Goal: Task Accomplishment & Management: Use online tool/utility

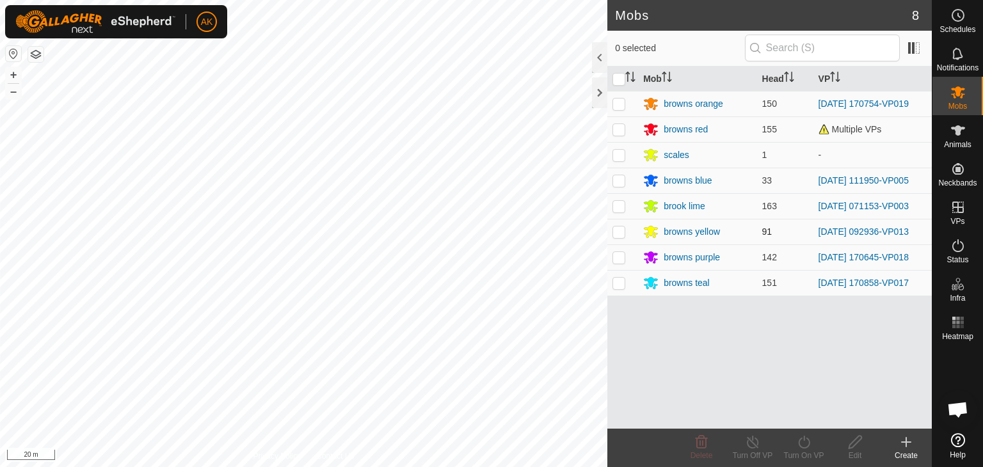
click at [625, 231] on div "Mobs 8 0 selected Mob Head VP browns orange 150 [DATE] 170754-VP019 browns red …" at bounding box center [466, 233] width 932 height 467
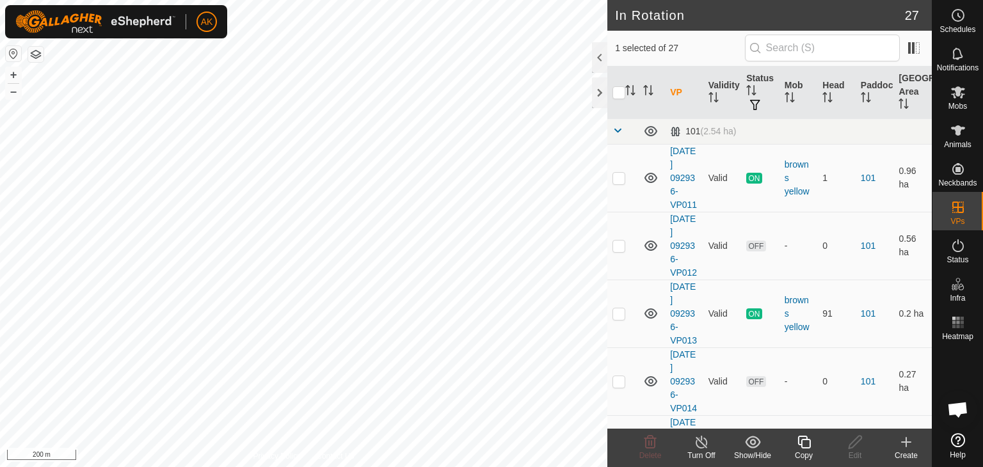
checkbox input "true"
checkbox input "false"
click at [652, 438] on icon at bounding box center [650, 442] width 15 height 15
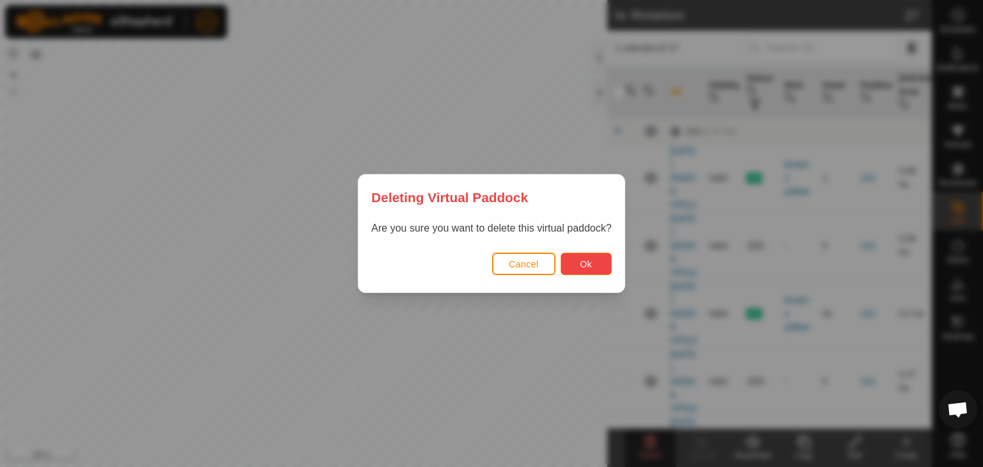
click at [570, 266] on button "Ok" at bounding box center [586, 264] width 51 height 22
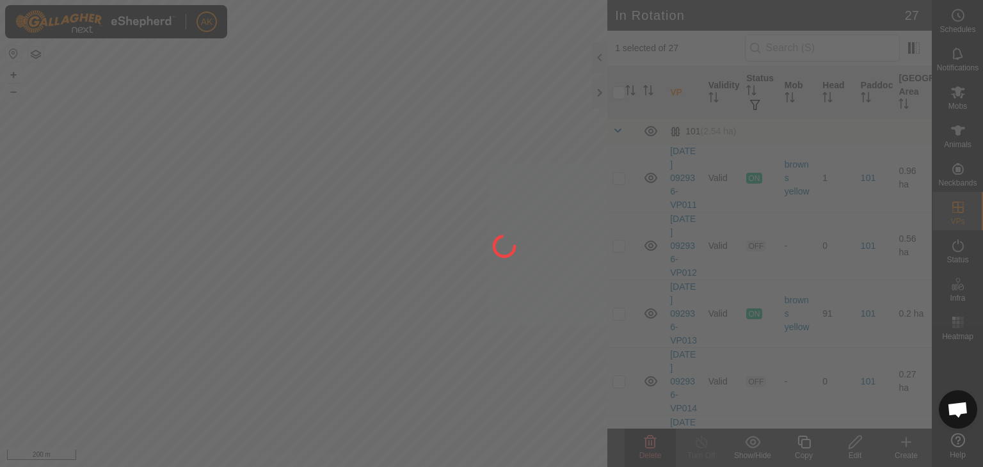
checkbox input "false"
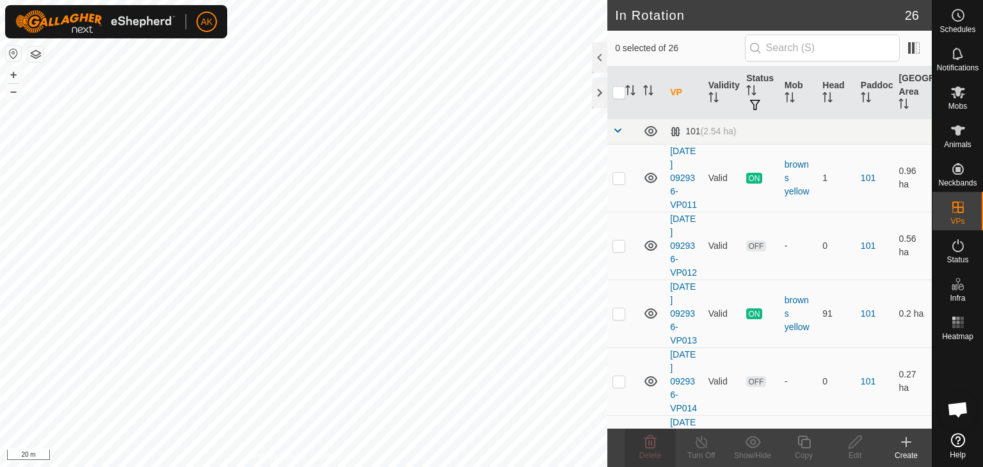
checkbox input "true"
checkbox input "false"
click at [646, 447] on icon at bounding box center [651, 442] width 12 height 13
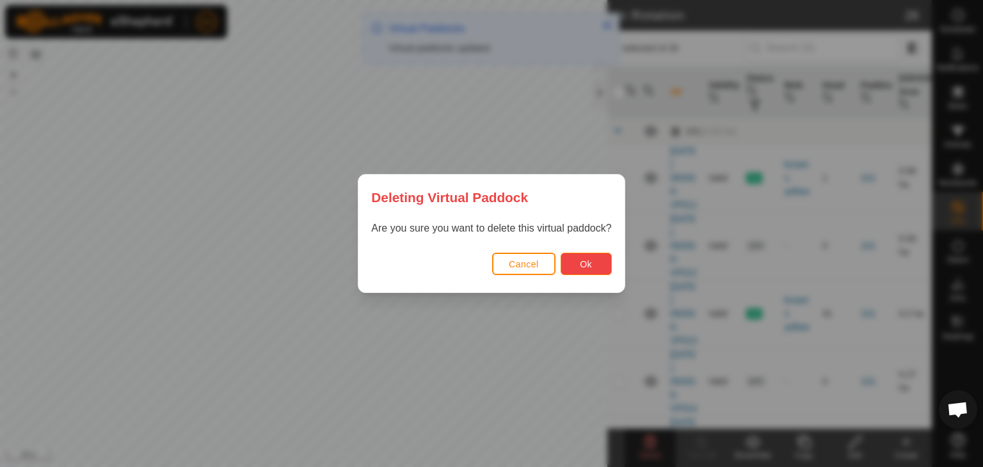
click at [580, 269] on button "Ok" at bounding box center [586, 264] width 51 height 22
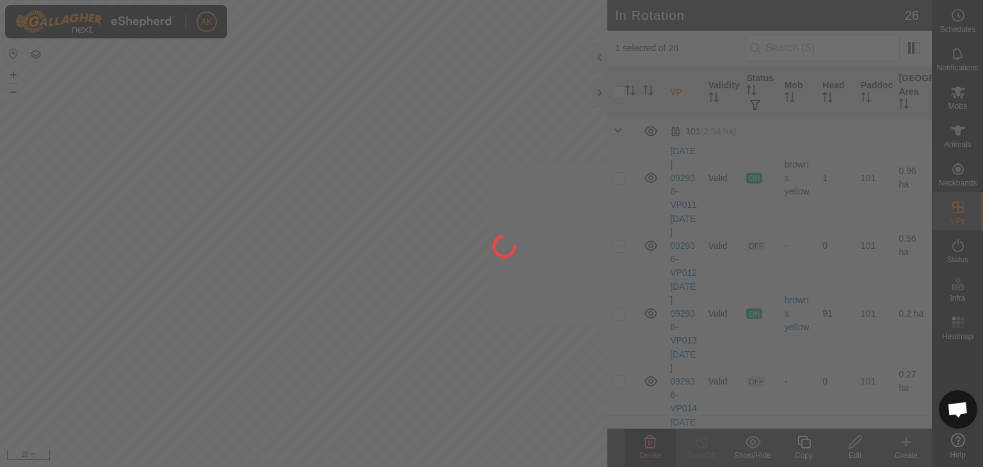
checkbox input "false"
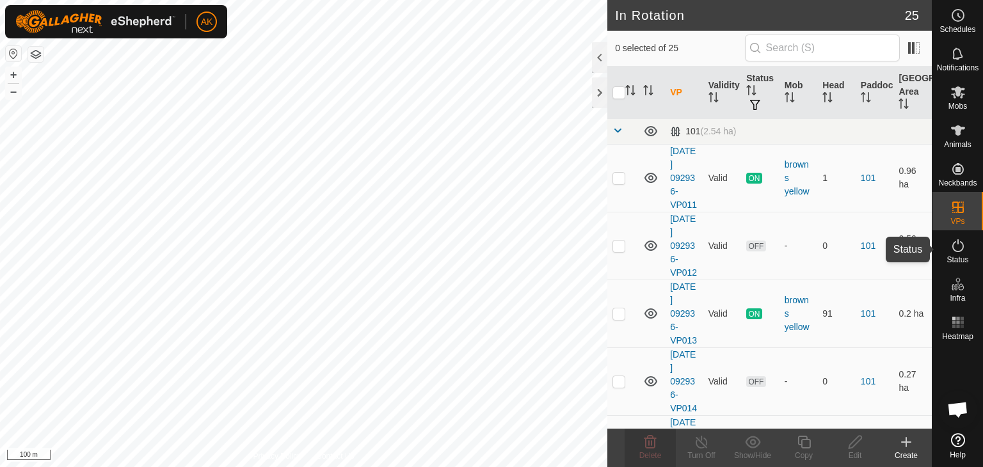
drag, startPoint x: 963, startPoint y: 246, endPoint x: 956, endPoint y: 248, distance: 7.5
click at [963, 246] on icon at bounding box center [958, 245] width 12 height 13
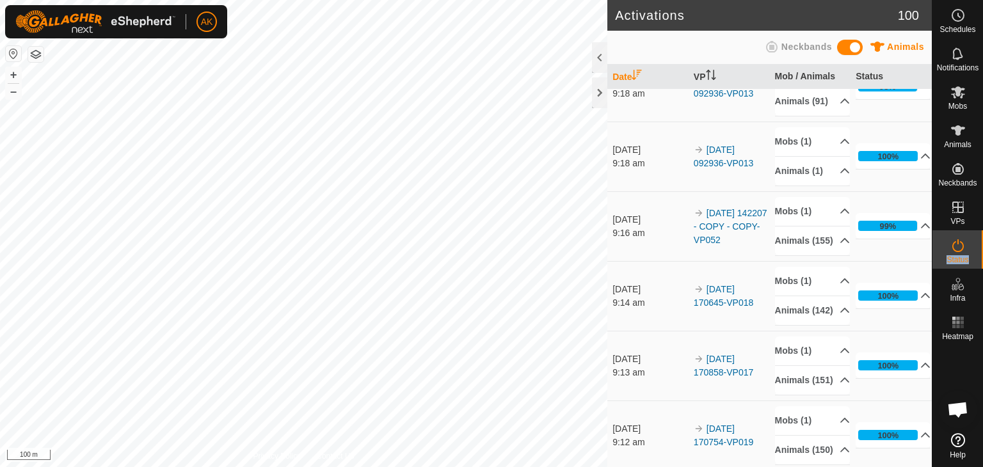
scroll to position [128, 0]
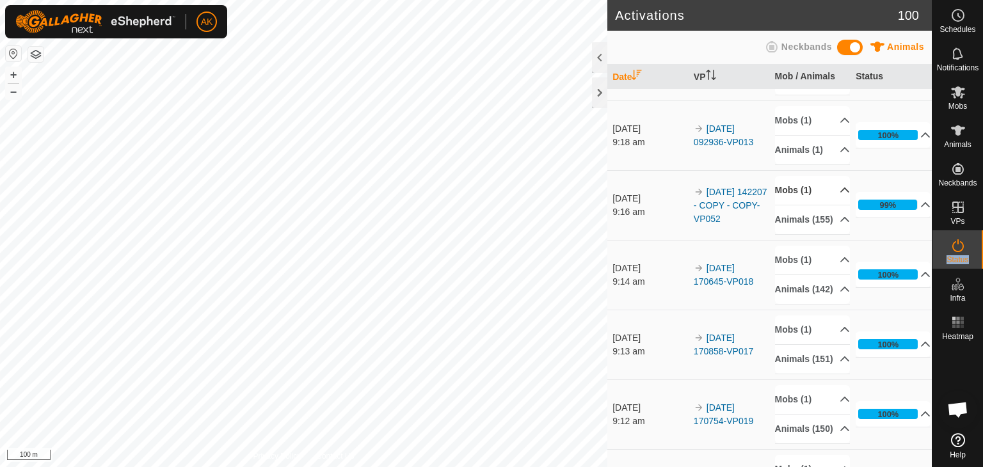
click at [791, 205] on p-accordion-header "Mobs (1)" at bounding box center [812, 190] width 75 height 29
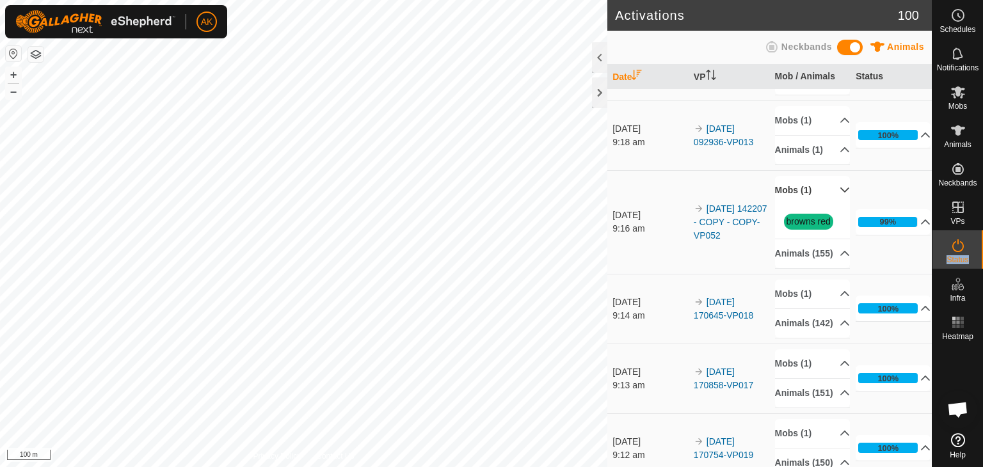
click at [791, 205] on p-accordion-header "Mobs (1)" at bounding box center [812, 190] width 75 height 29
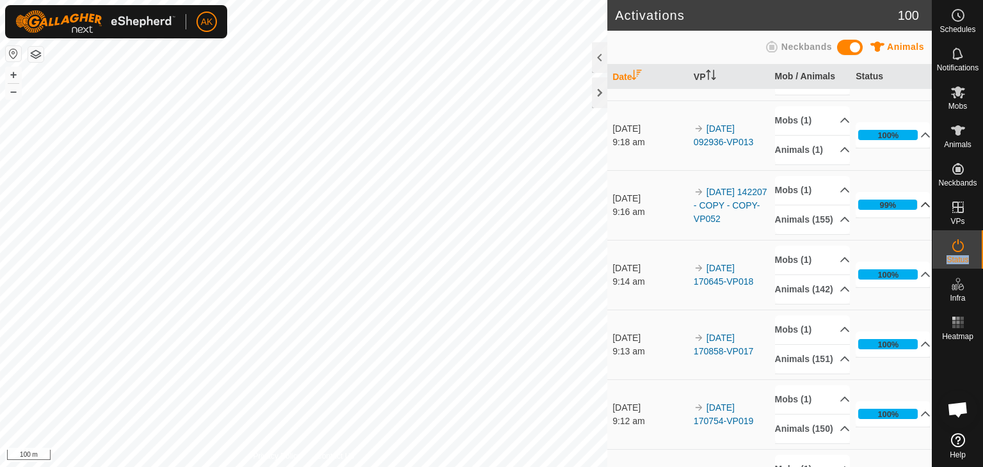
click at [908, 218] on p-accordion-header "99%" at bounding box center [893, 205] width 75 height 26
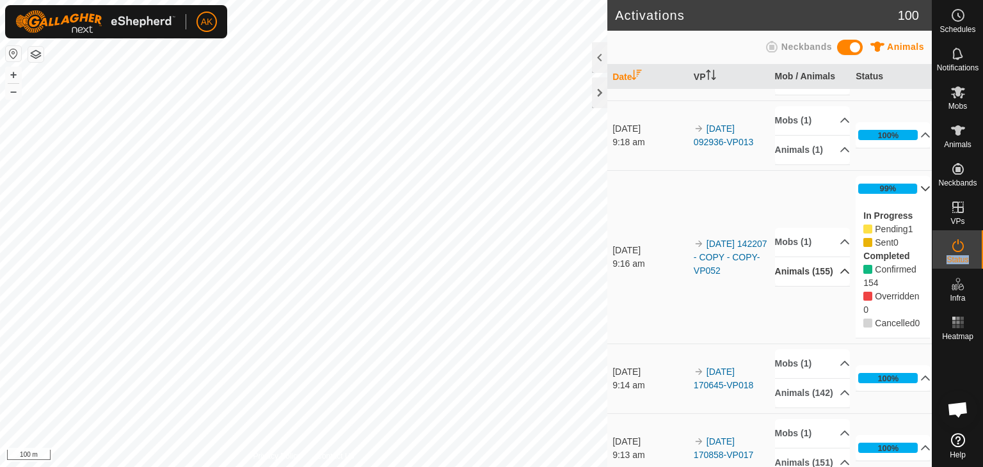
click at [840, 277] on icon at bounding box center [845, 271] width 10 height 10
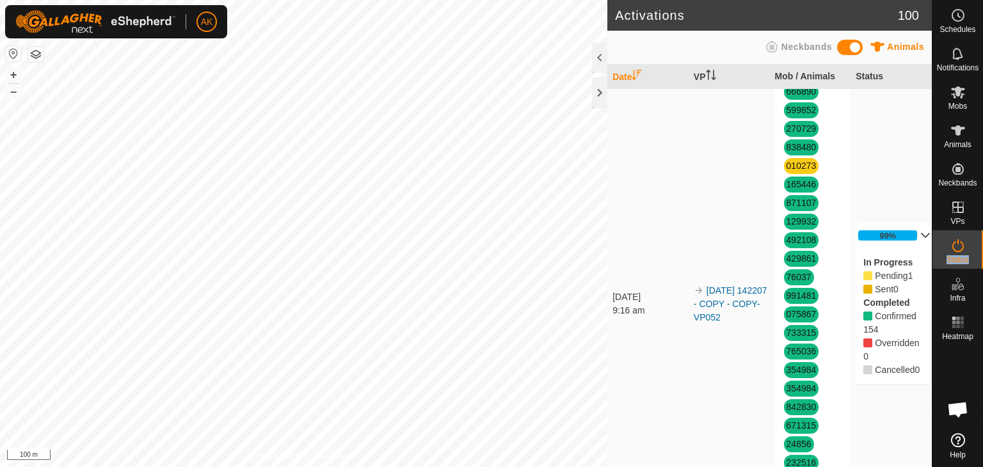
scroll to position [1472, 0]
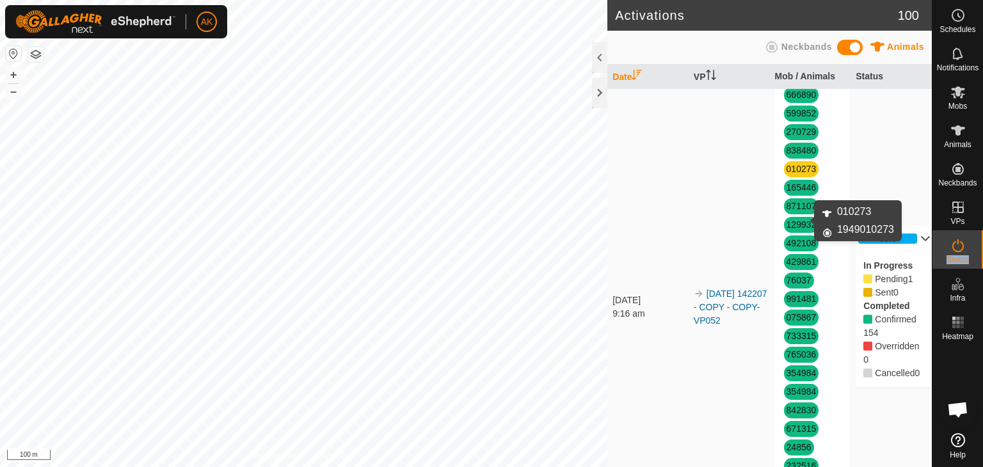
click at [794, 174] on link "010273" at bounding box center [802, 169] width 30 height 10
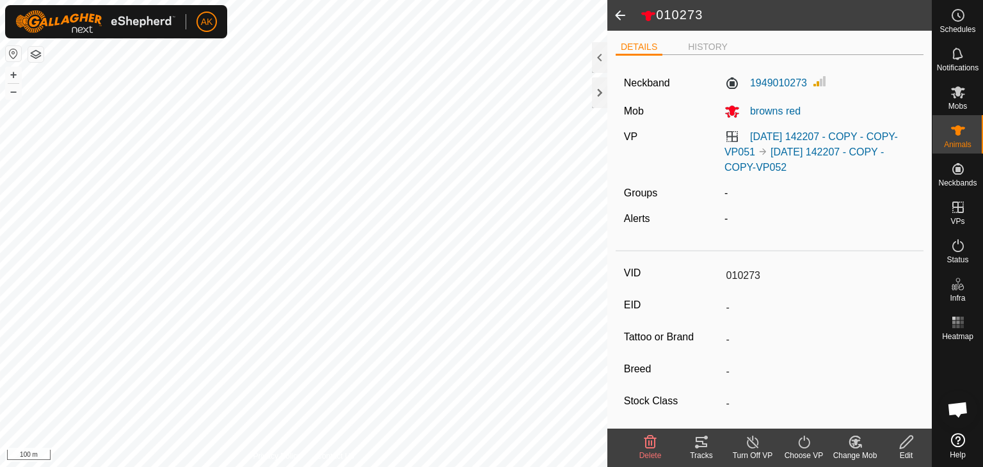
click at [650, 451] on span "Delete" at bounding box center [650, 455] width 22 height 9
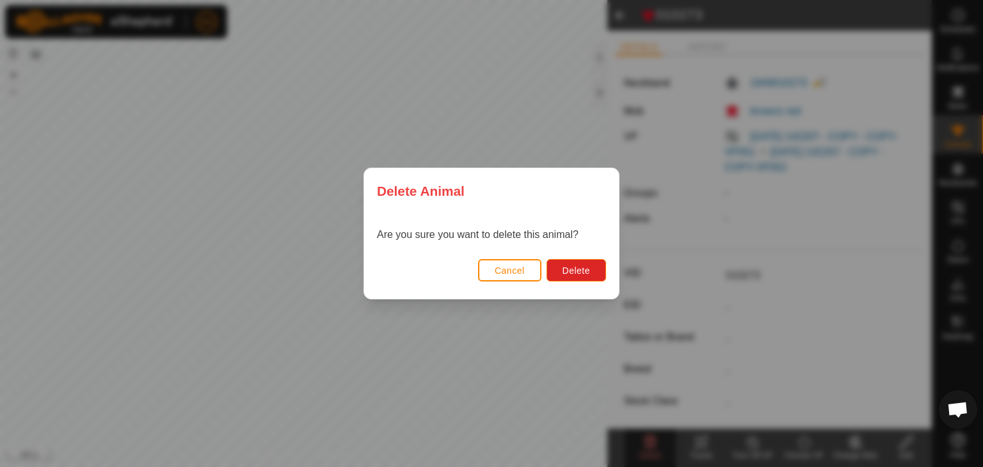
click at [590, 252] on div "Are you sure you want to delete this animal?" at bounding box center [491, 234] width 255 height 41
click at [589, 262] on button "Delete" at bounding box center [577, 270] width 60 height 22
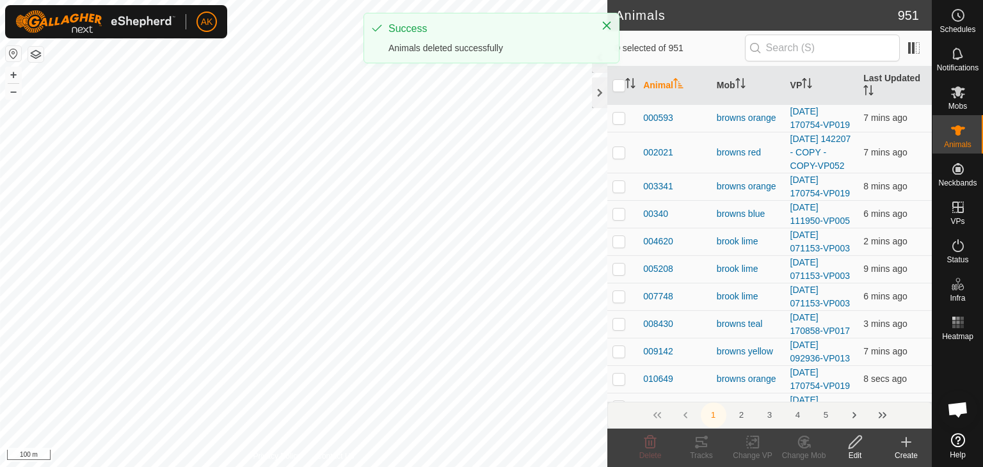
click at [904, 444] on icon at bounding box center [906, 442] width 15 height 15
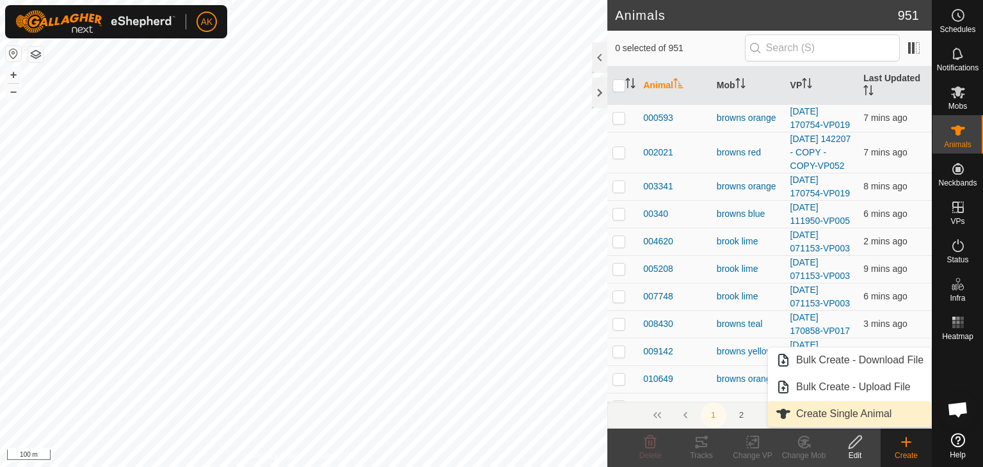
click at [831, 415] on link "Create Single Animal" at bounding box center [849, 414] width 163 height 26
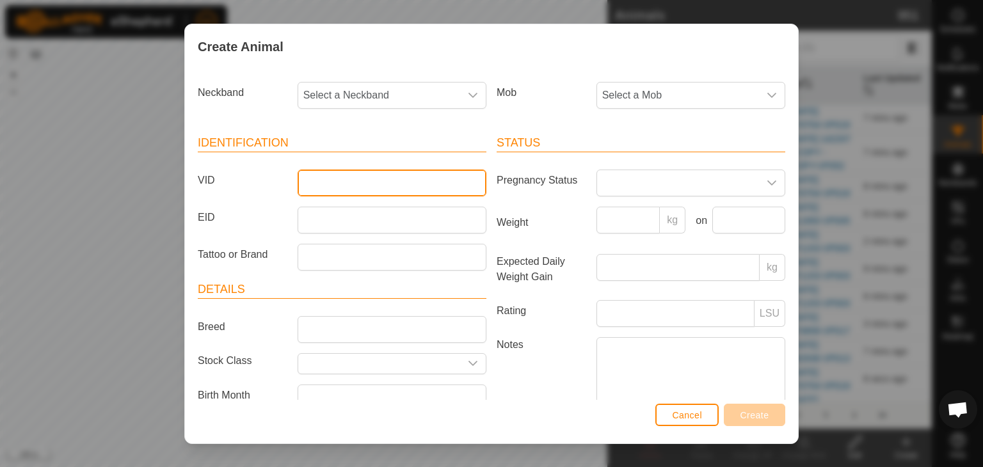
click at [353, 188] on input "VID" at bounding box center [392, 183] width 189 height 27
type input "010273"
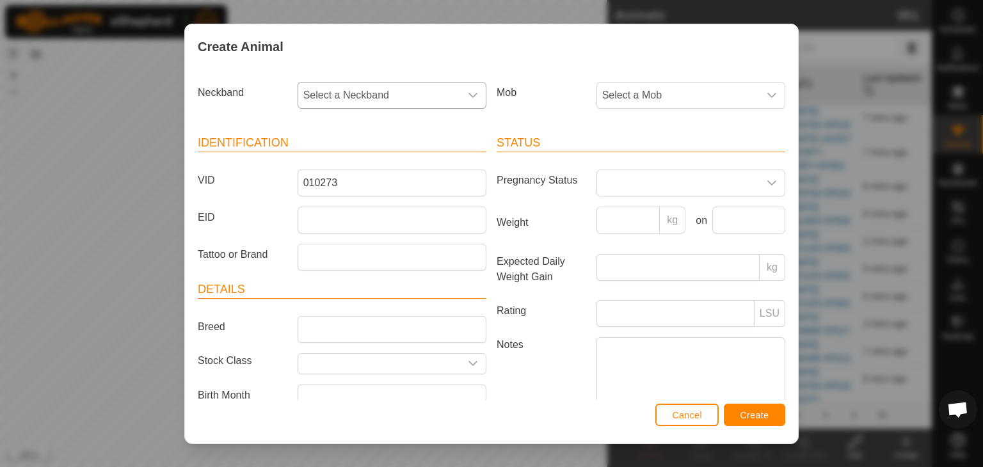
click at [462, 95] on div "dropdown trigger" at bounding box center [473, 96] width 26 height 26
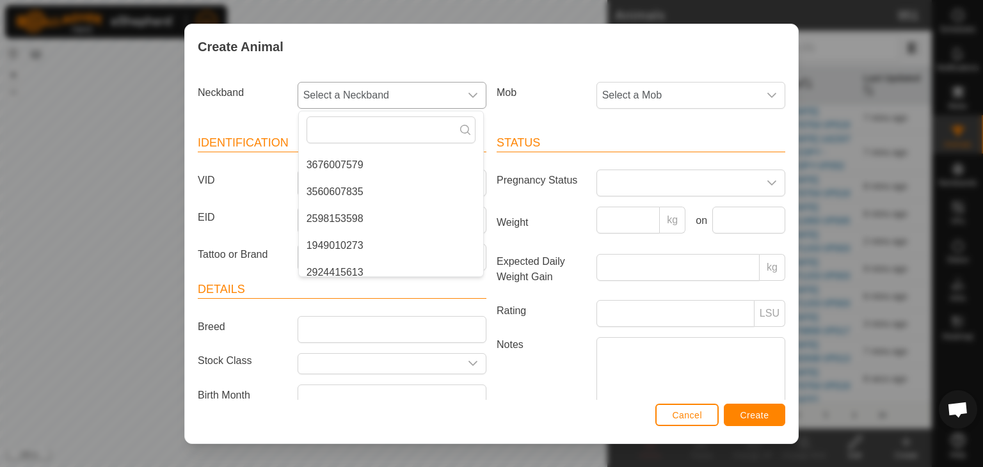
scroll to position [812, 0]
click at [351, 234] on li "1949010273" at bounding box center [391, 237] width 184 height 26
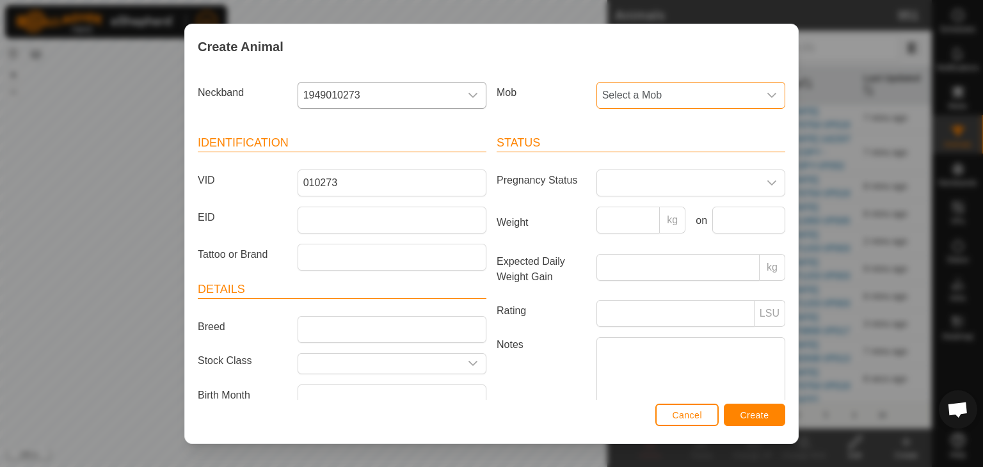
click at [657, 96] on span "Select a Mob" at bounding box center [678, 96] width 162 height 26
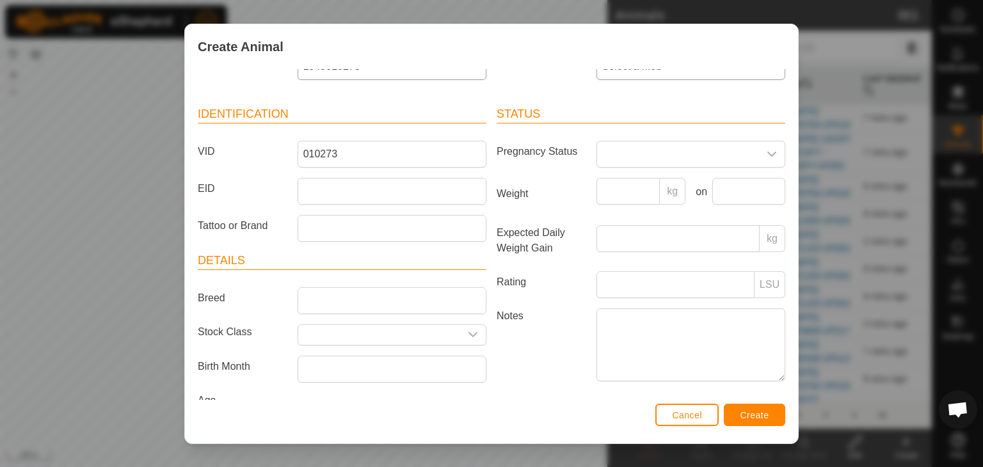
scroll to position [56, 0]
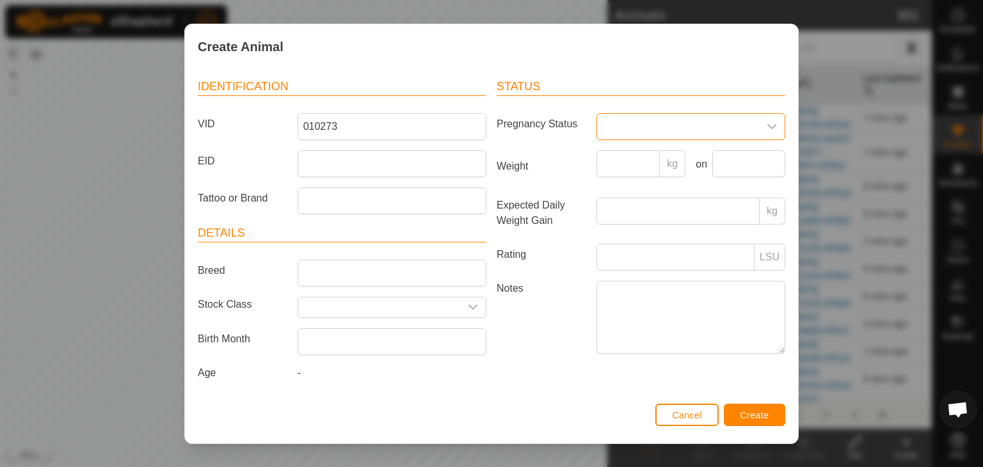
click at [632, 120] on span at bounding box center [678, 127] width 162 height 26
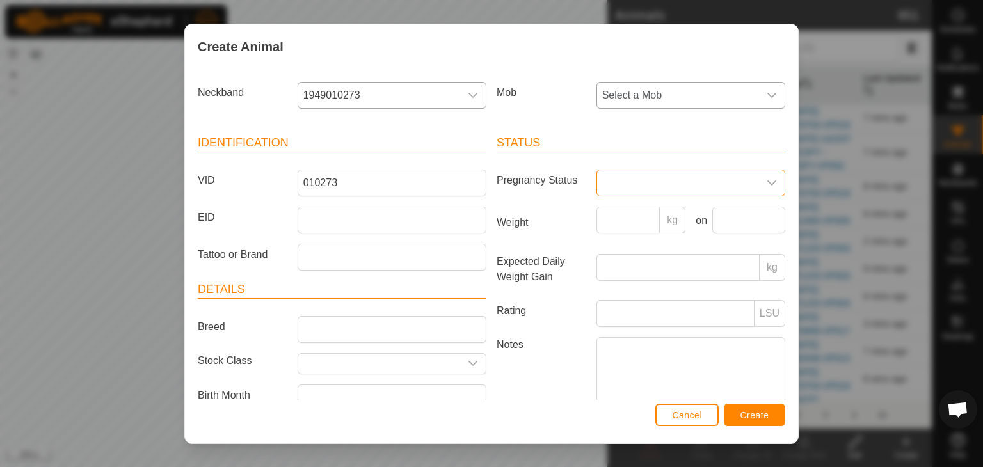
click at [632, 92] on span "Select a Mob" at bounding box center [678, 96] width 162 height 26
click at [646, 87] on span "Select a Mob" at bounding box center [678, 96] width 162 height 26
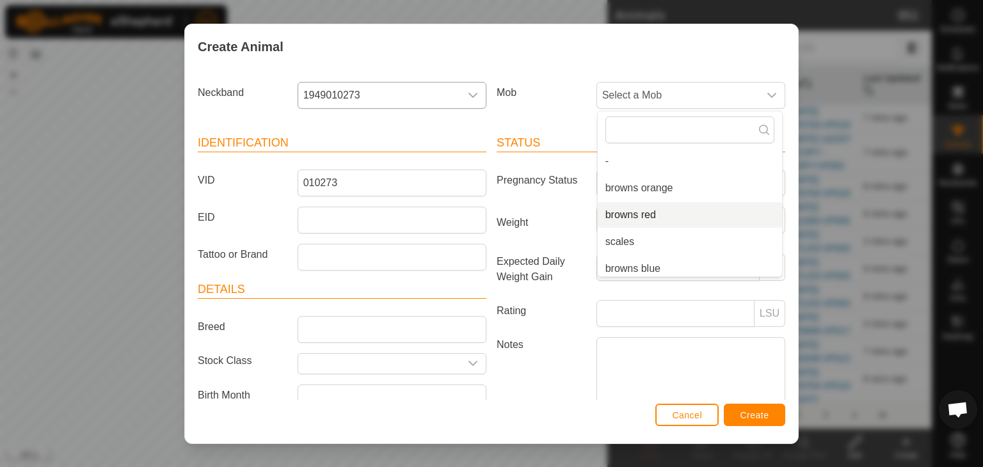
click at [633, 216] on li "browns red" at bounding box center [690, 215] width 184 height 26
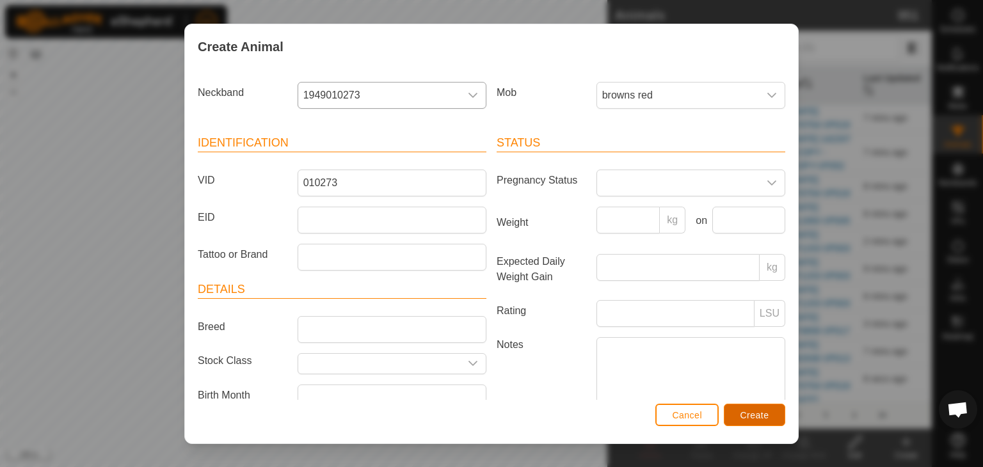
click at [755, 418] on span "Create" at bounding box center [755, 415] width 29 height 10
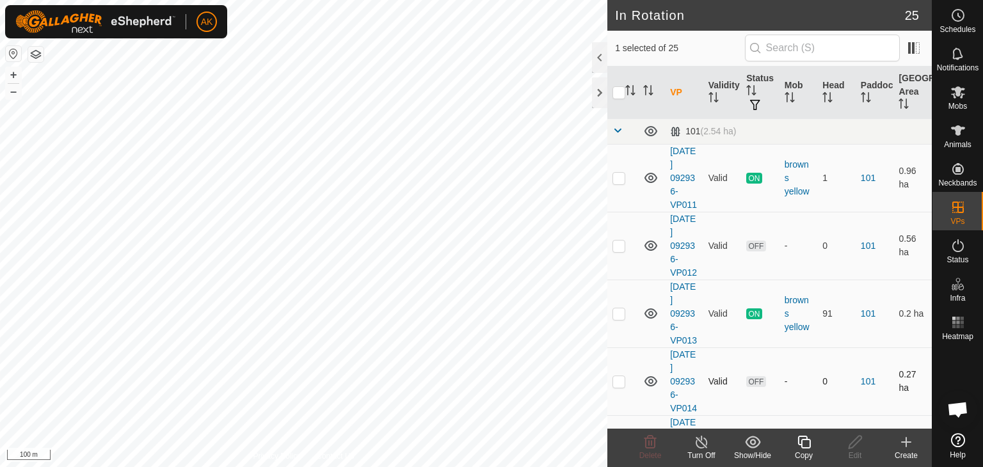
checkbox input "true"
checkbox input "false"
click at [655, 450] on div "Delete" at bounding box center [650, 456] width 51 height 12
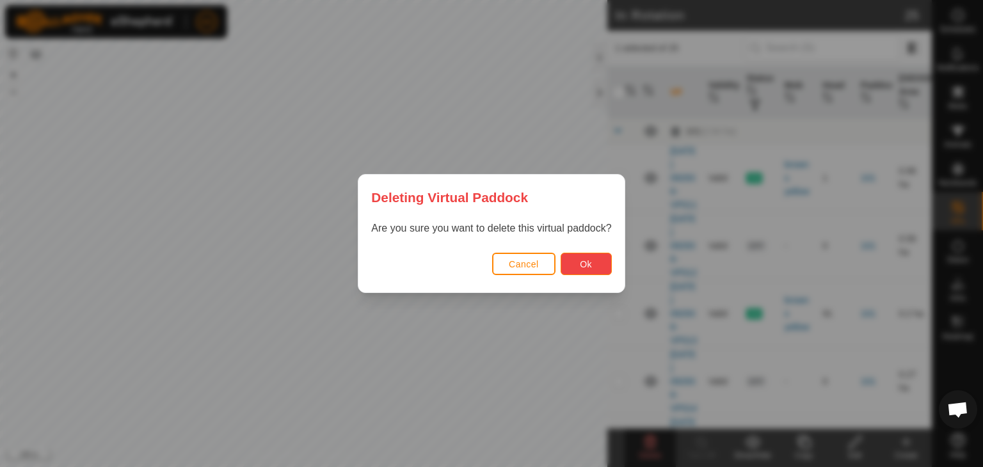
click at [589, 262] on span "Ok" at bounding box center [586, 264] width 12 height 10
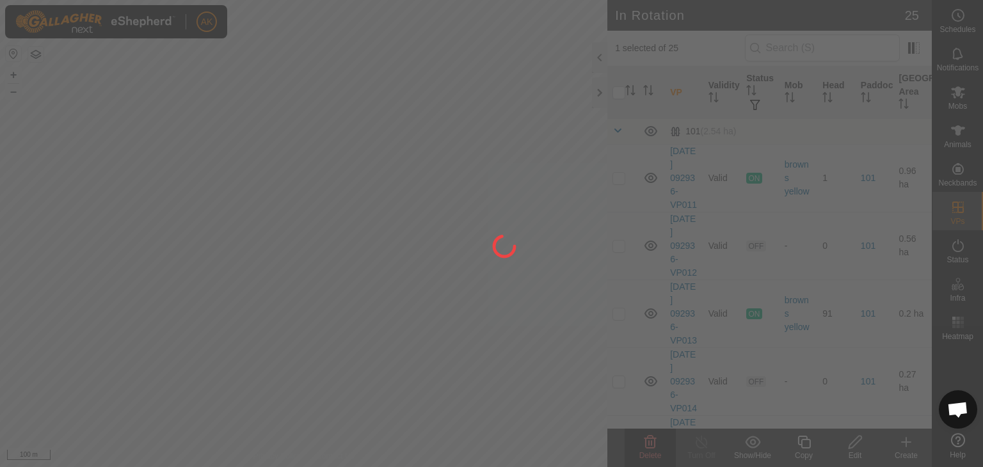
checkbox input "false"
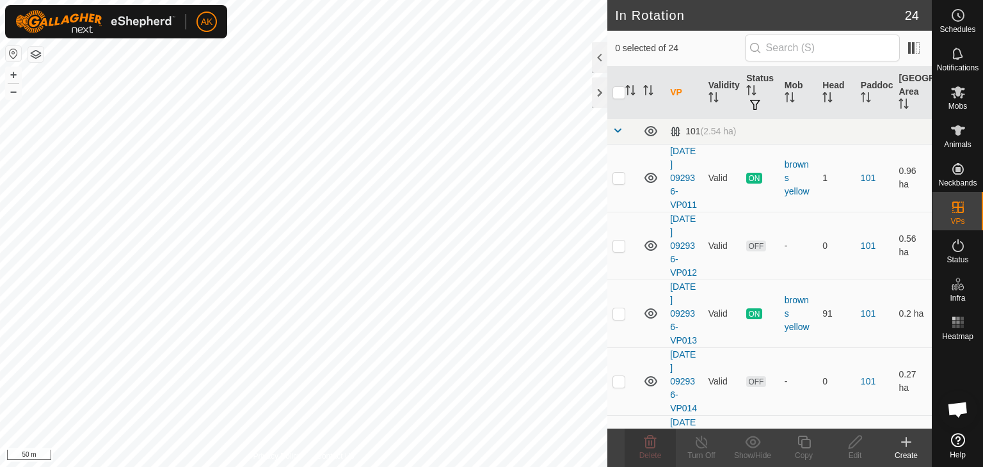
checkbox input "true"
click at [800, 440] on icon at bounding box center [804, 442] width 16 height 15
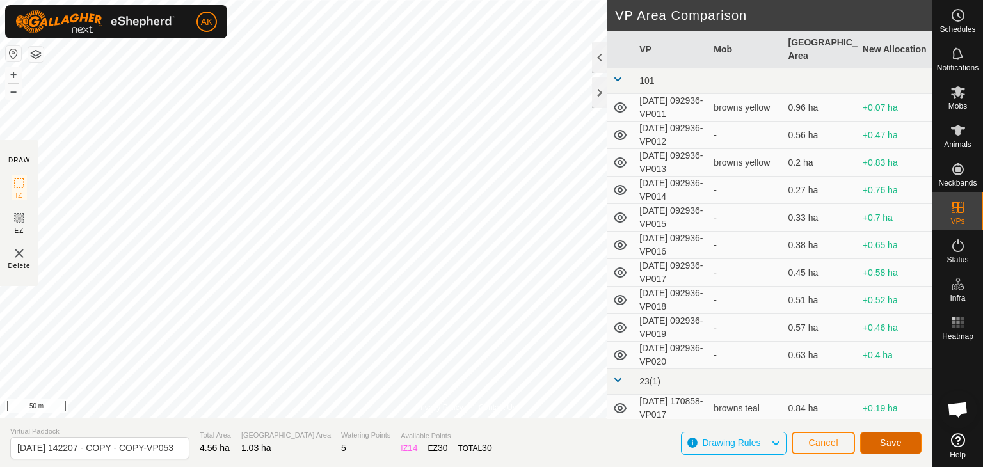
click at [883, 438] on span "Save" at bounding box center [891, 443] width 22 height 10
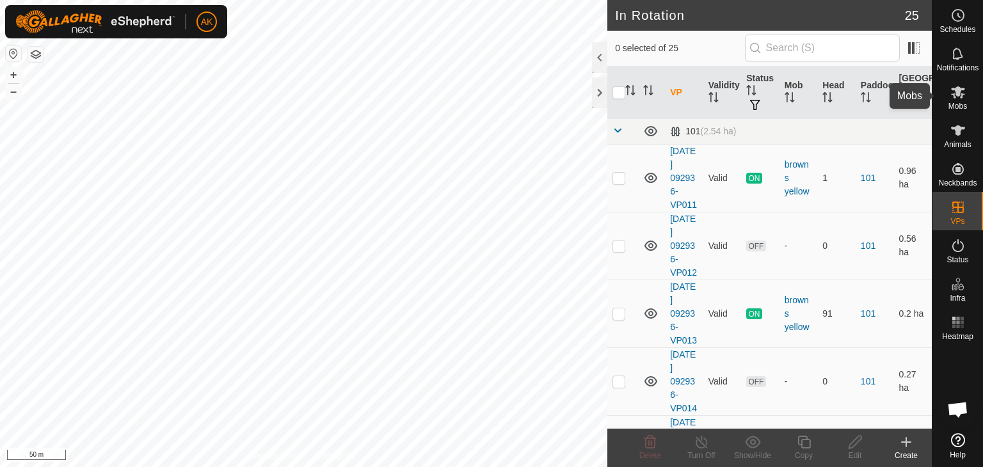
click at [955, 98] on icon at bounding box center [958, 92] width 14 height 12
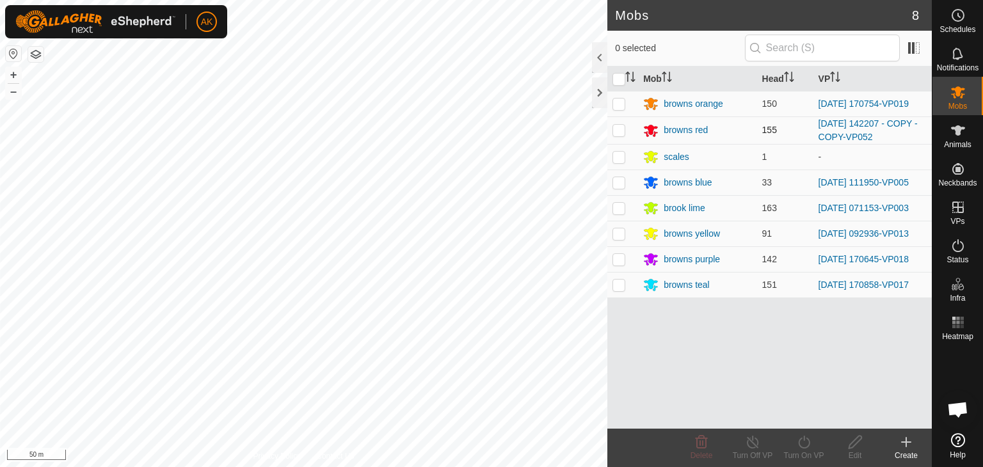
click at [619, 129] on p-checkbox at bounding box center [619, 130] width 13 height 10
checkbox input "true"
click at [805, 446] on icon at bounding box center [804, 442] width 16 height 15
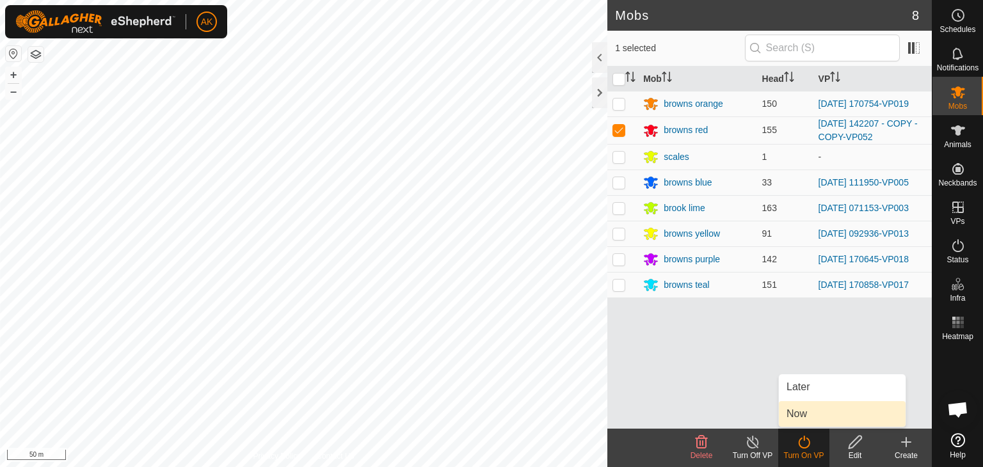
click at [801, 412] on link "Now" at bounding box center [842, 414] width 127 height 26
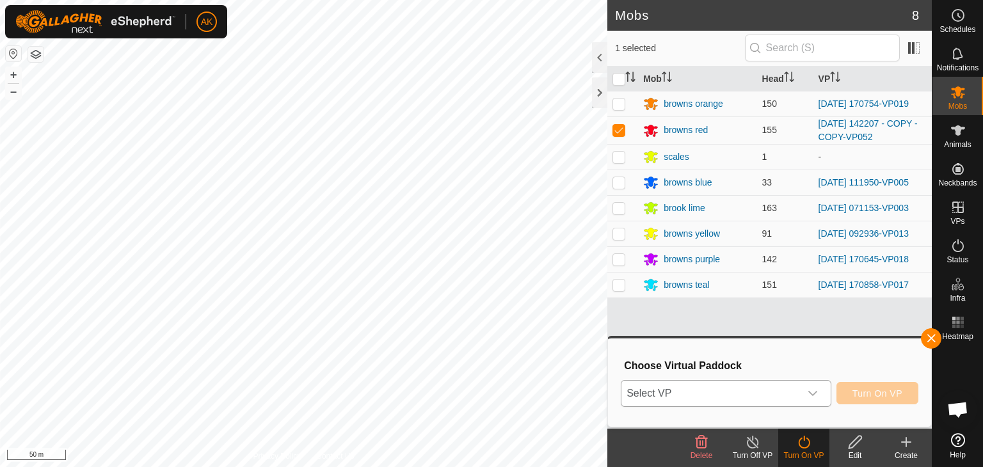
click at [735, 400] on span "Select VP" at bounding box center [711, 394] width 179 height 26
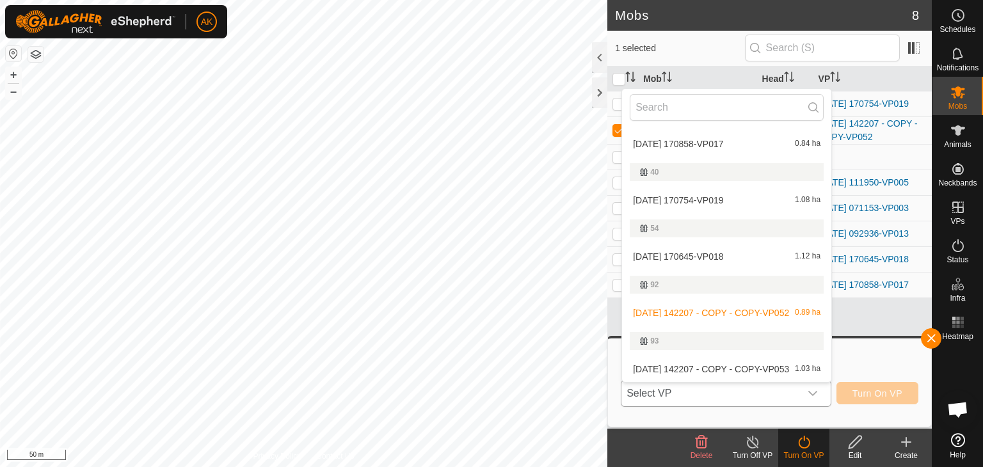
scroll to position [334, 0]
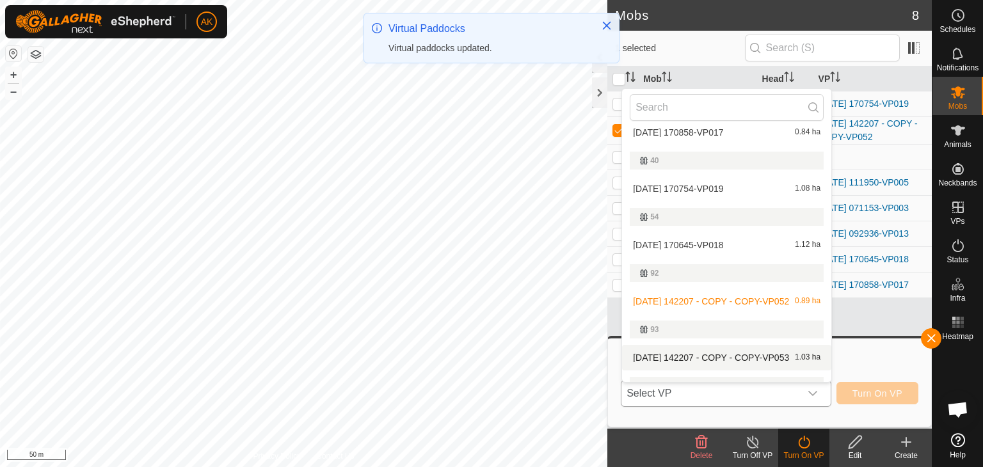
click at [727, 354] on li "[DATE] 142207 - COPY - COPY-VP053 1.03 ha" at bounding box center [726, 358] width 209 height 26
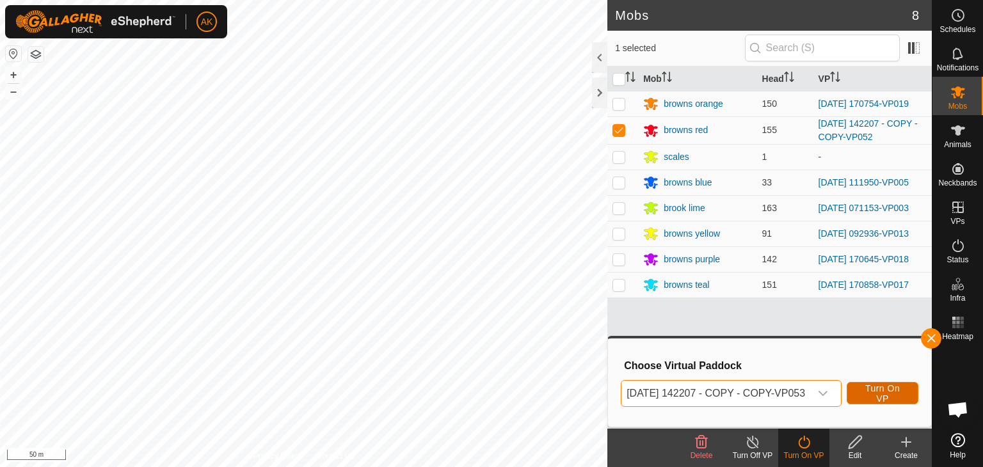
click at [891, 397] on span "Turn On VP" at bounding box center [883, 393] width 40 height 20
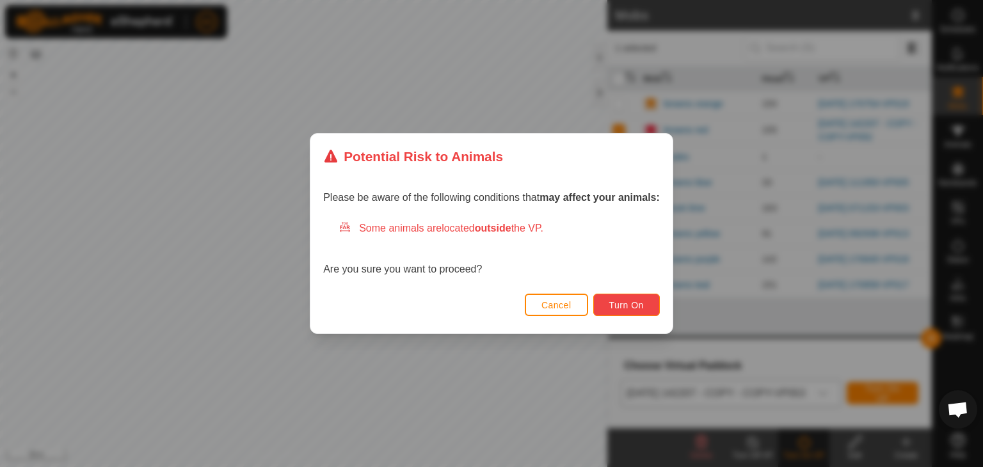
click at [610, 295] on button "Turn On" at bounding box center [626, 305] width 67 height 22
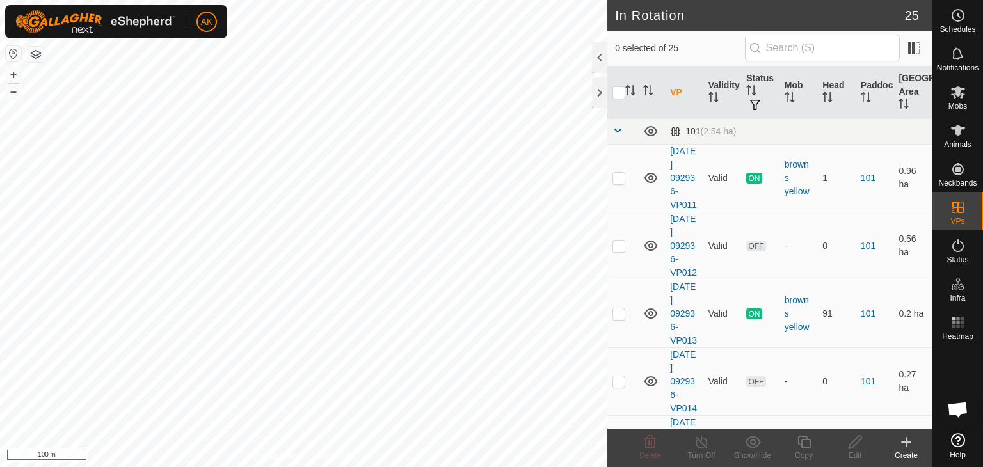
checkbox input "true"
click at [808, 447] on icon at bounding box center [804, 442] width 13 height 13
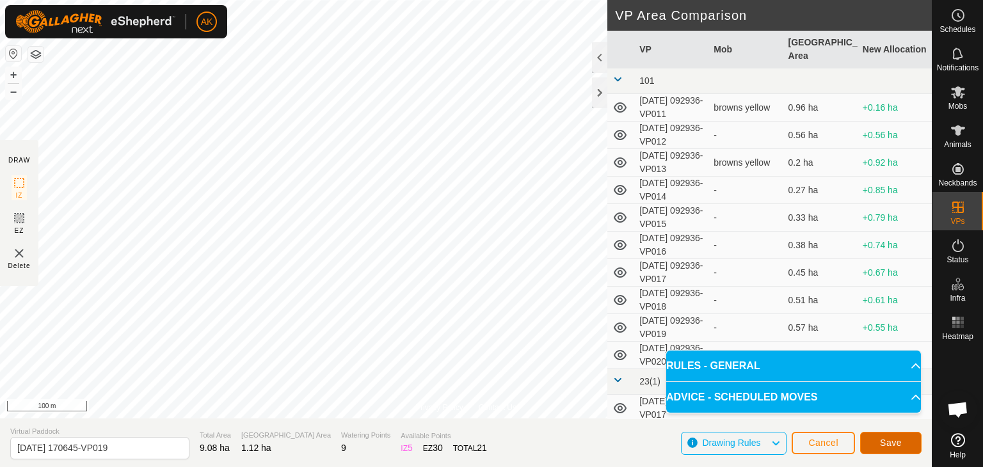
click at [894, 448] on button "Save" at bounding box center [890, 443] width 61 height 22
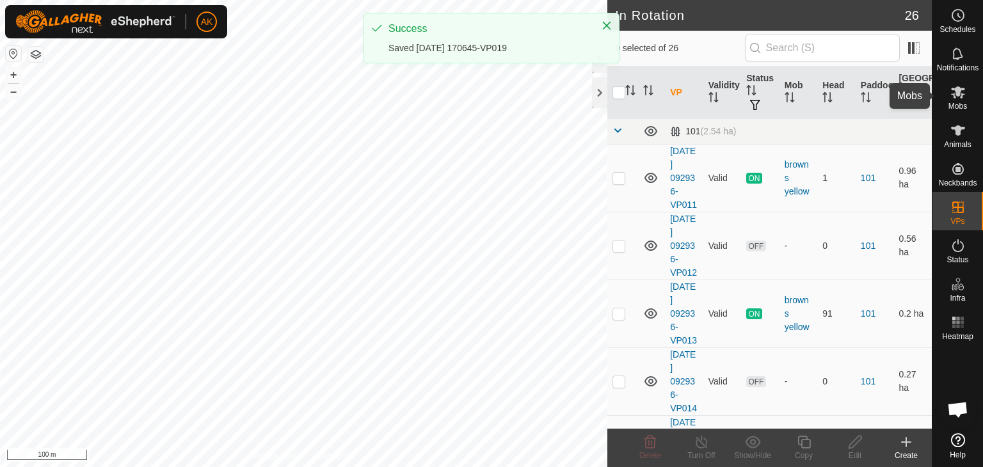
click at [962, 94] on icon at bounding box center [958, 92] width 14 height 12
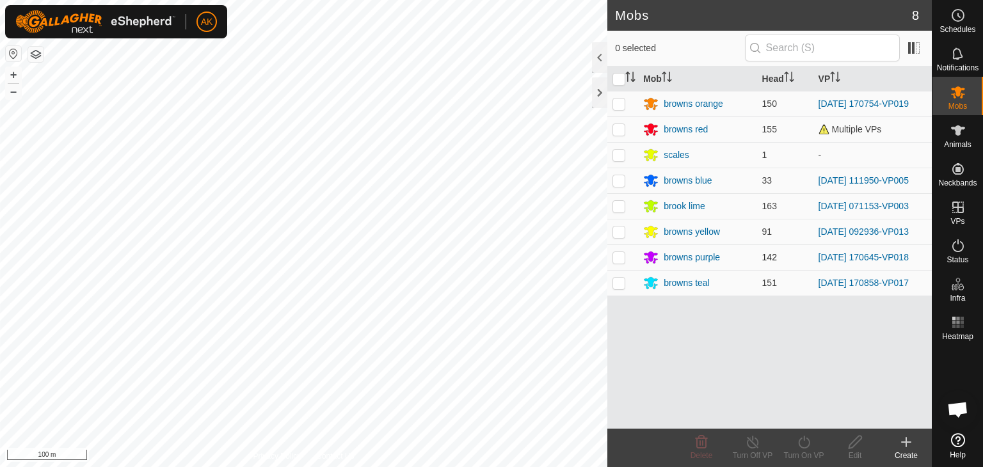
click at [618, 262] on td at bounding box center [622, 258] width 31 height 26
checkbox input "true"
click at [799, 442] on icon at bounding box center [804, 442] width 12 height 13
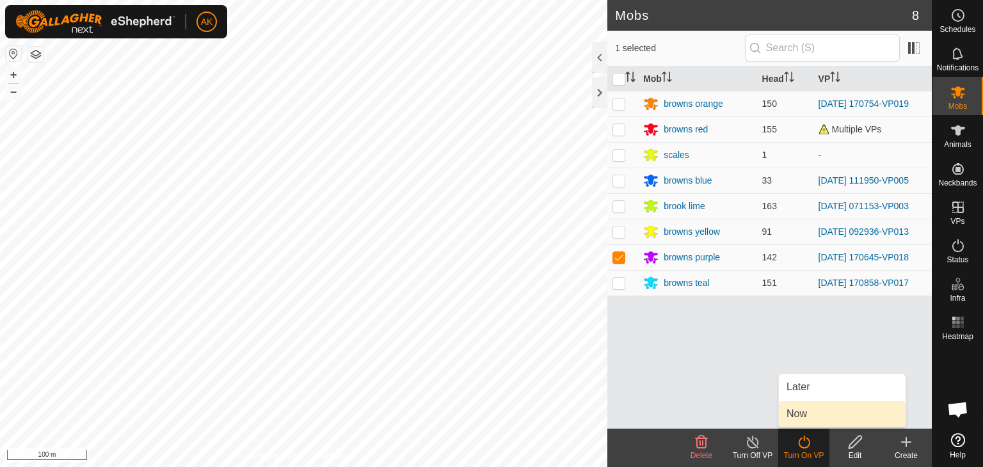
click at [807, 417] on link "Now" at bounding box center [842, 414] width 127 height 26
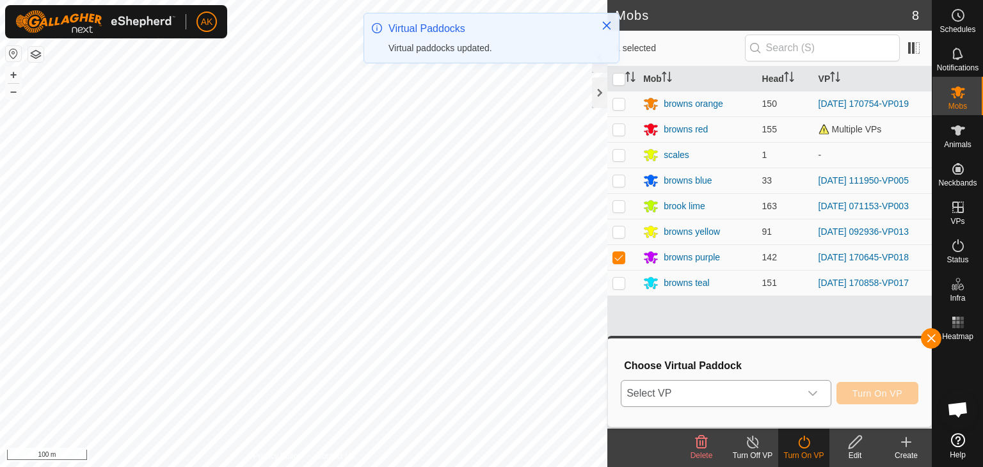
click at [820, 398] on div "dropdown trigger" at bounding box center [813, 394] width 26 height 26
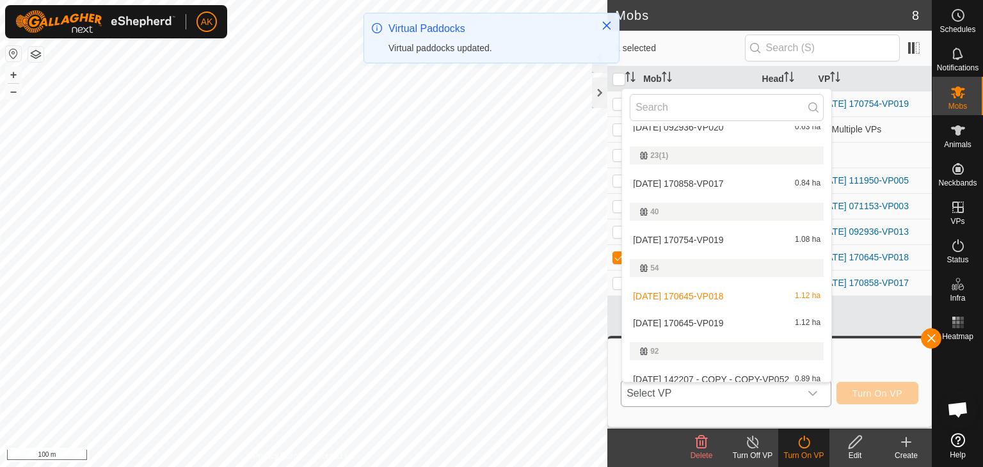
scroll to position [334, 0]
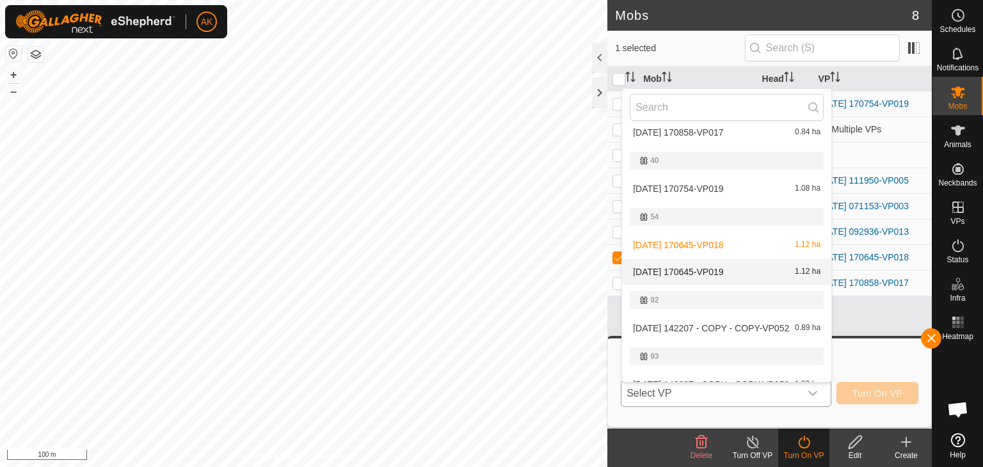
click at [694, 267] on li "[DATE] 170645-VP019 1.12 ha" at bounding box center [726, 272] width 209 height 26
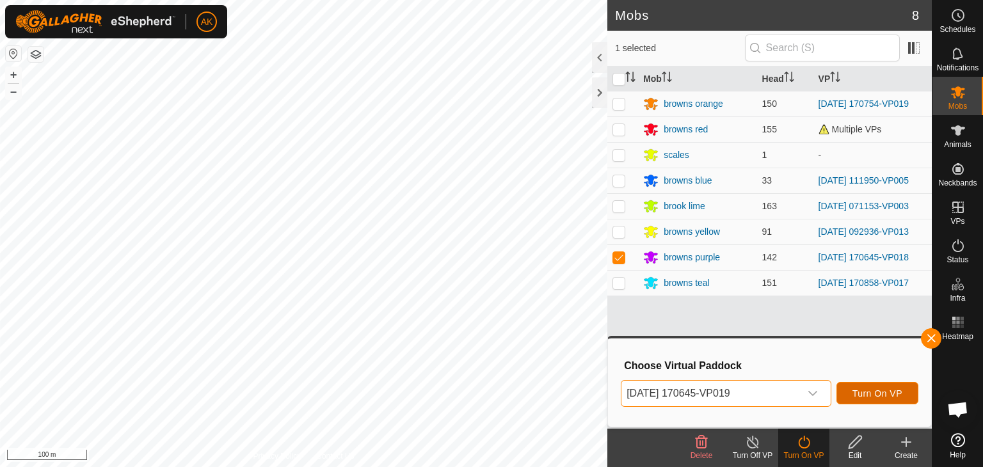
click at [878, 390] on span "Turn On VP" at bounding box center [878, 394] width 50 height 10
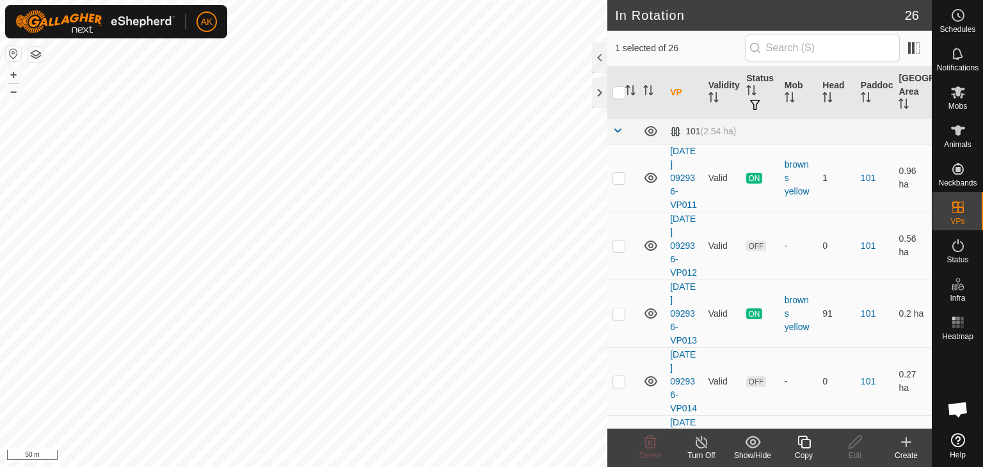
click at [802, 443] on icon at bounding box center [804, 442] width 16 height 15
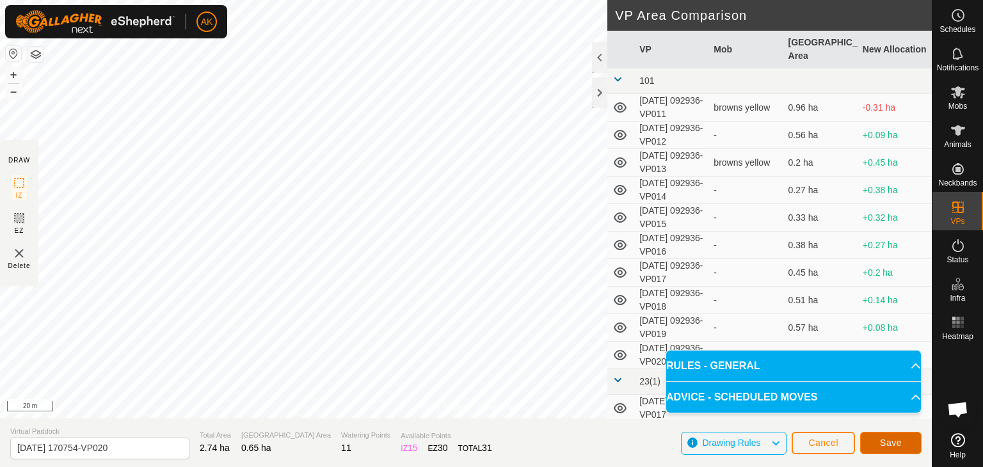
click at [883, 450] on button "Save" at bounding box center [890, 443] width 61 height 22
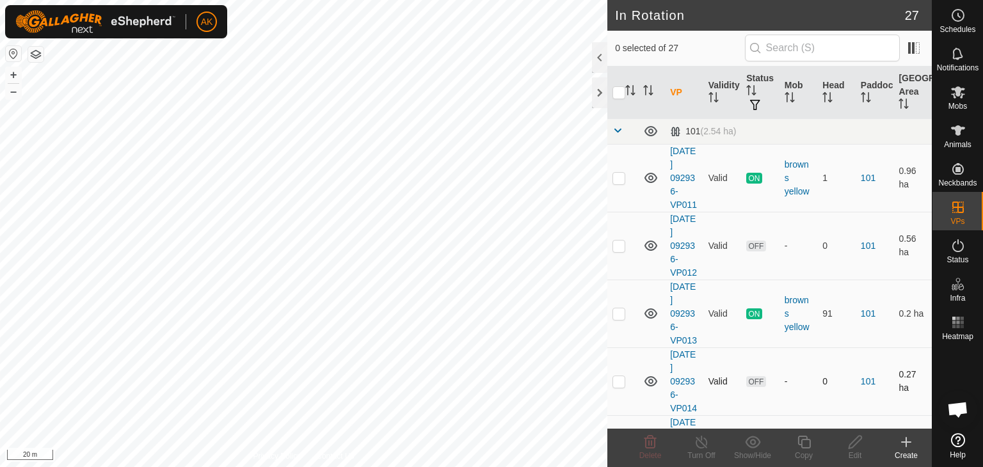
checkbox input "true"
click at [799, 439] on icon at bounding box center [804, 442] width 16 height 15
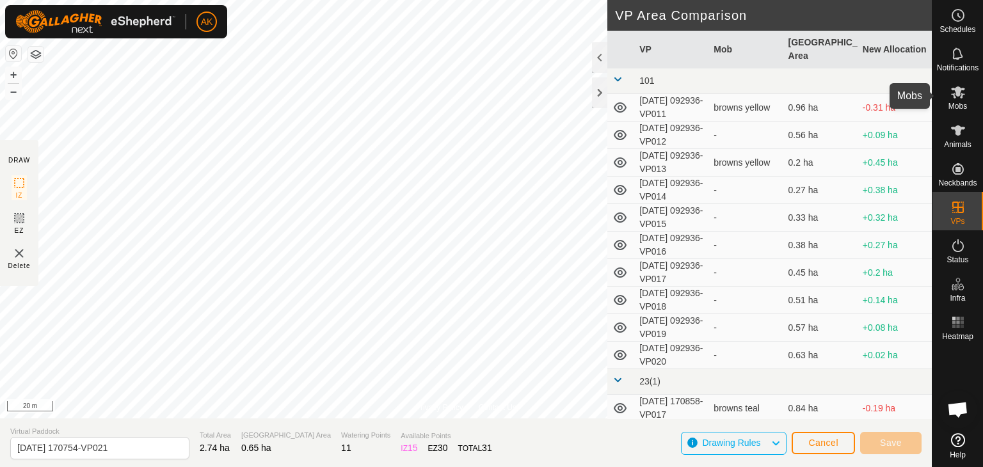
click at [956, 95] on icon at bounding box center [958, 92] width 14 height 12
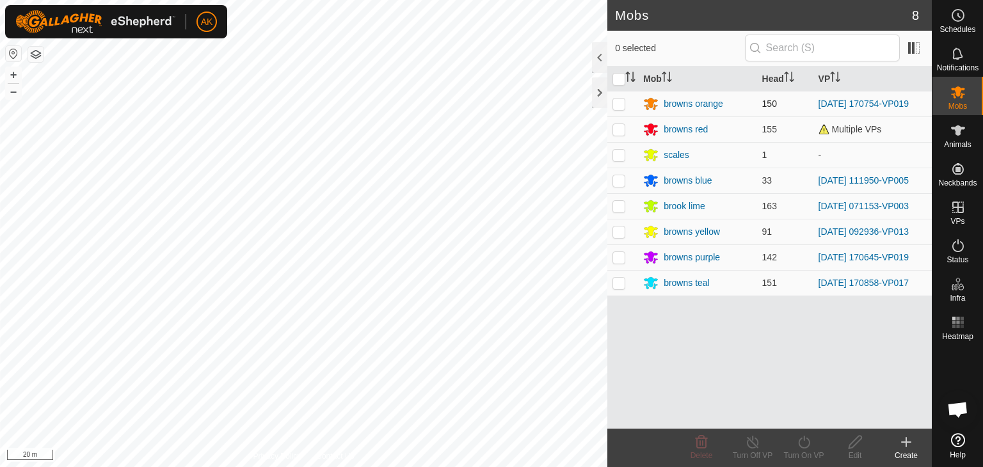
click at [617, 103] on p-checkbox at bounding box center [619, 104] width 13 height 10
checkbox input "true"
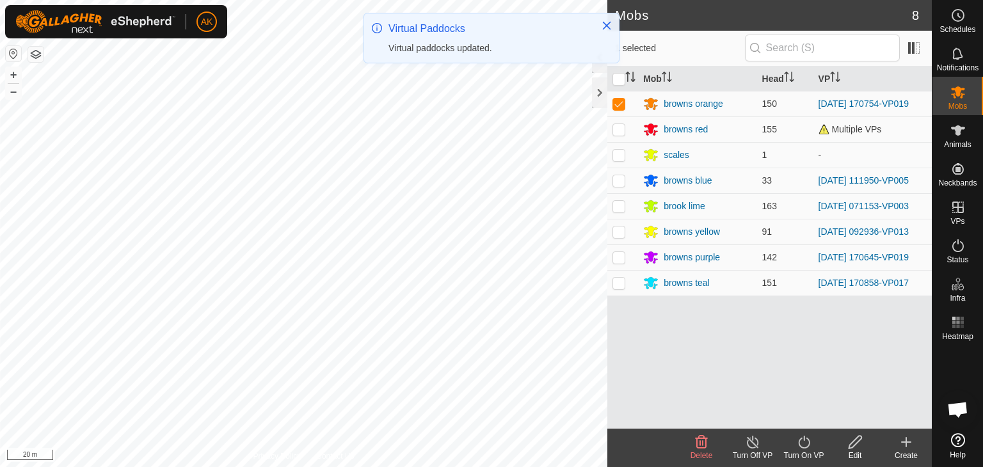
click at [803, 443] on icon at bounding box center [804, 442] width 16 height 15
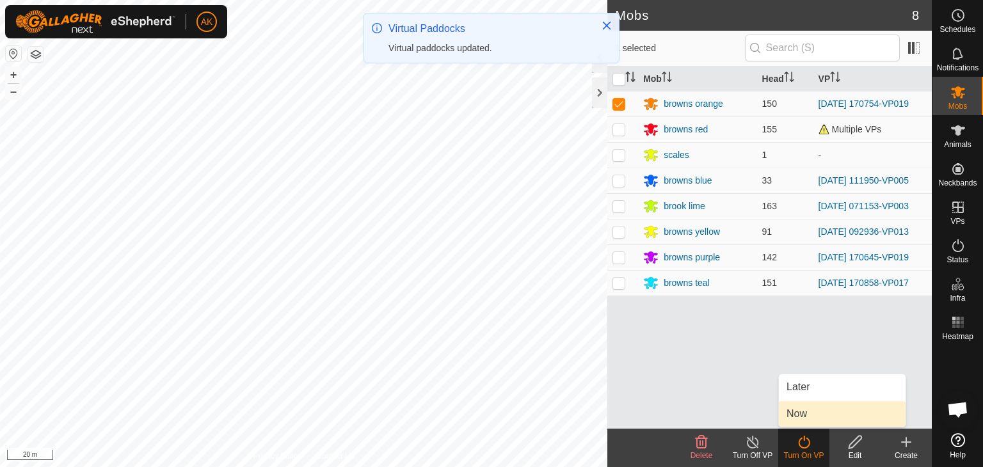
click at [803, 419] on link "Now" at bounding box center [842, 414] width 127 height 26
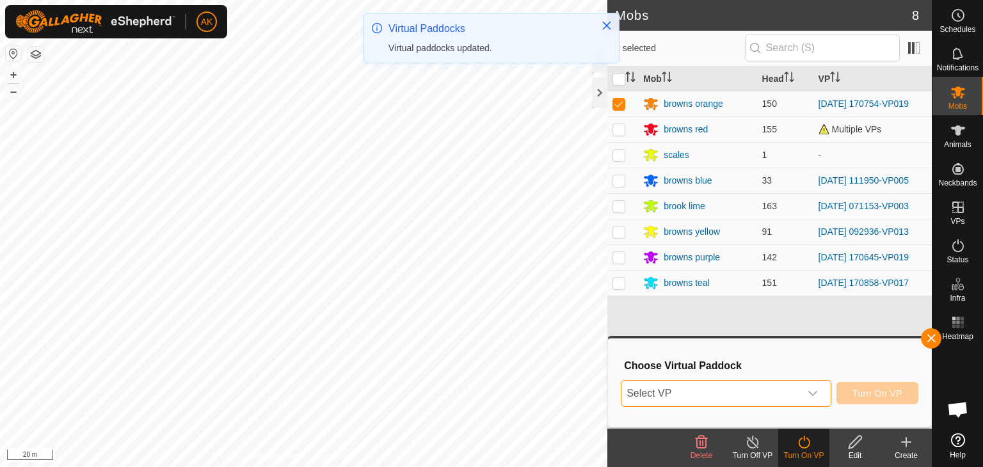
click at [675, 388] on span "Select VP" at bounding box center [711, 394] width 179 height 26
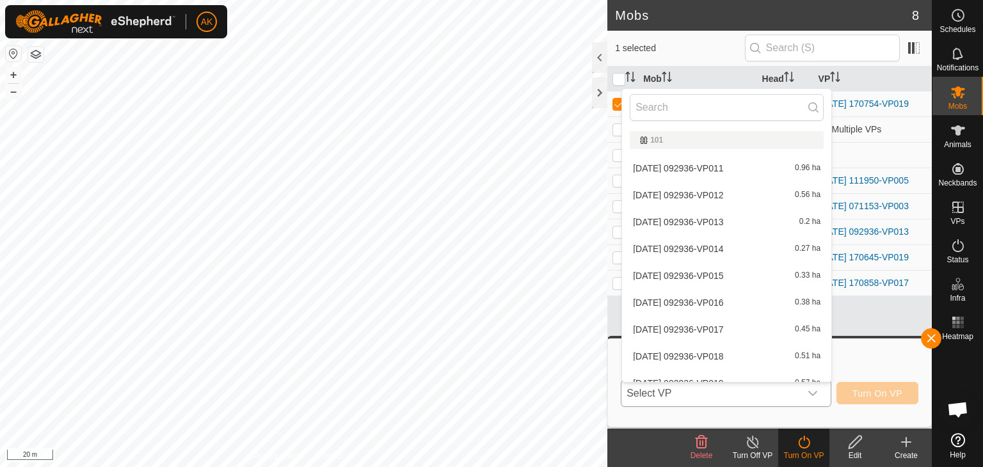
scroll to position [334, 0]
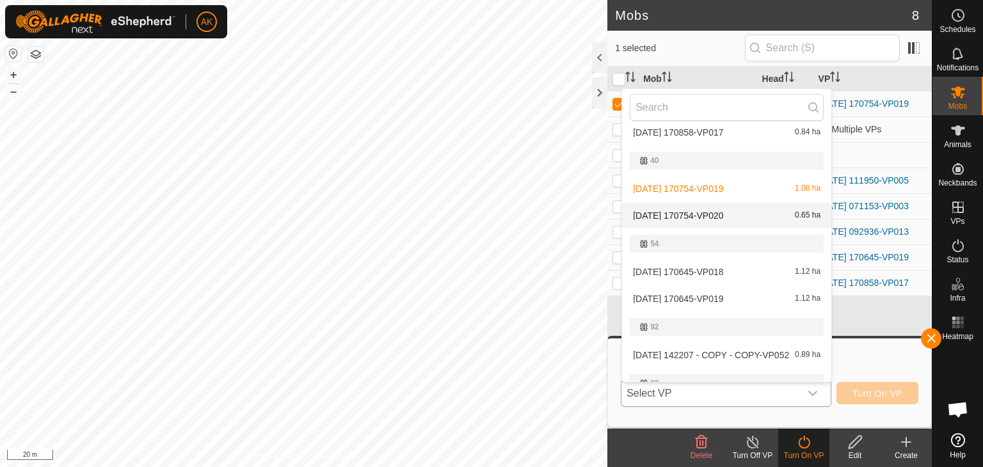
click at [710, 213] on li "[DATE] 170754-VP020 0.65 ha" at bounding box center [726, 216] width 209 height 26
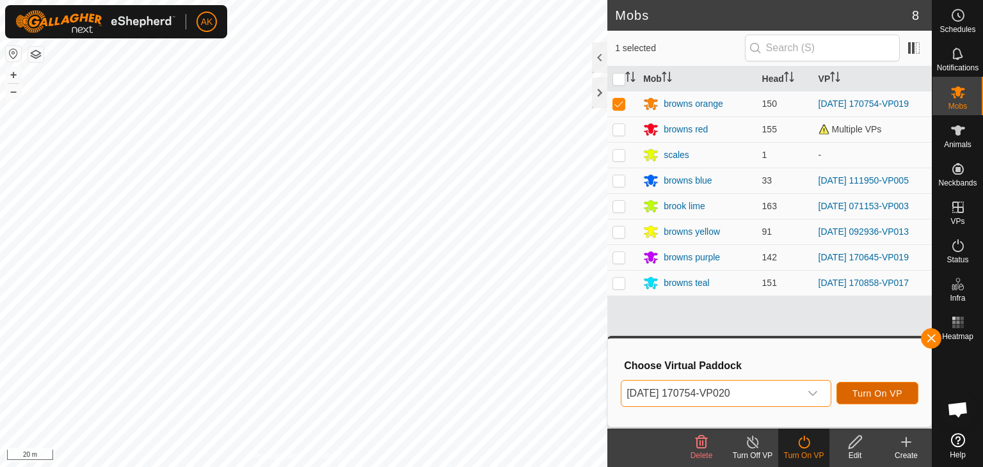
click at [869, 397] on span "Turn On VP" at bounding box center [878, 394] width 50 height 10
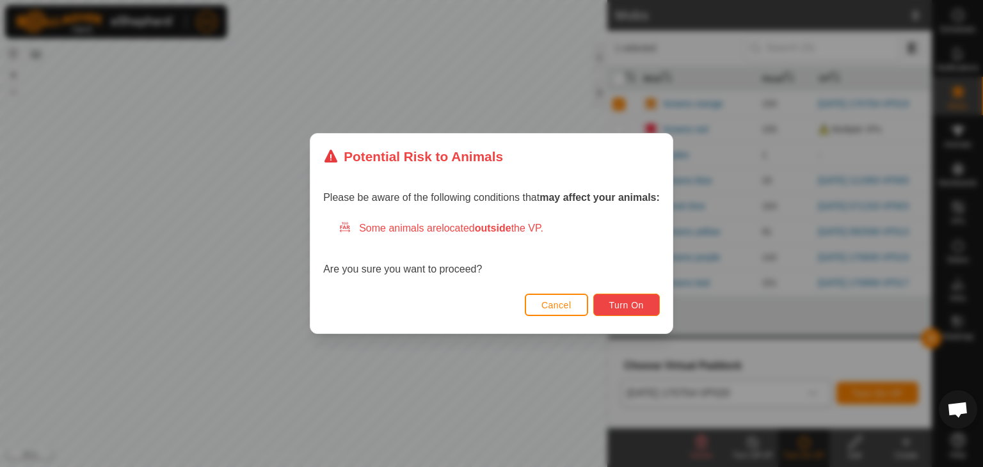
click at [614, 300] on span "Turn On" at bounding box center [626, 305] width 35 height 10
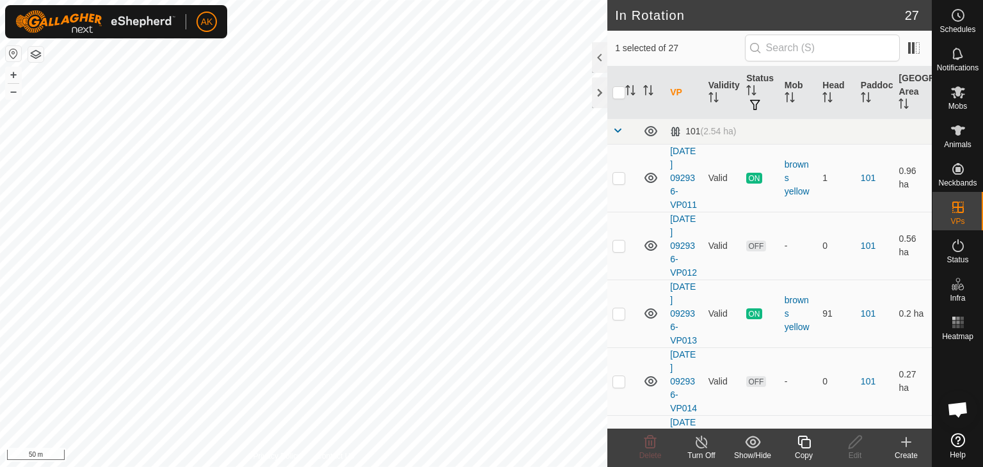
click at [802, 442] on icon at bounding box center [804, 442] width 16 height 15
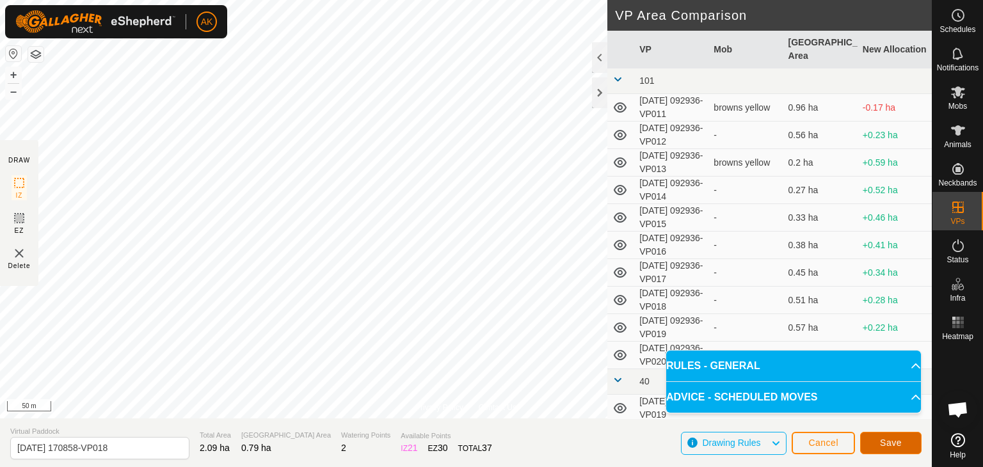
click at [888, 446] on span "Save" at bounding box center [891, 443] width 22 height 10
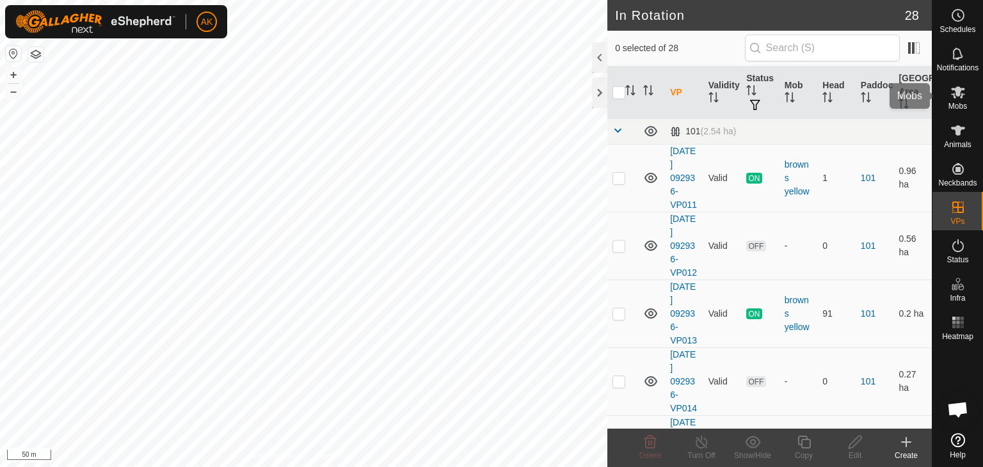
click at [960, 93] on icon at bounding box center [958, 91] width 15 height 15
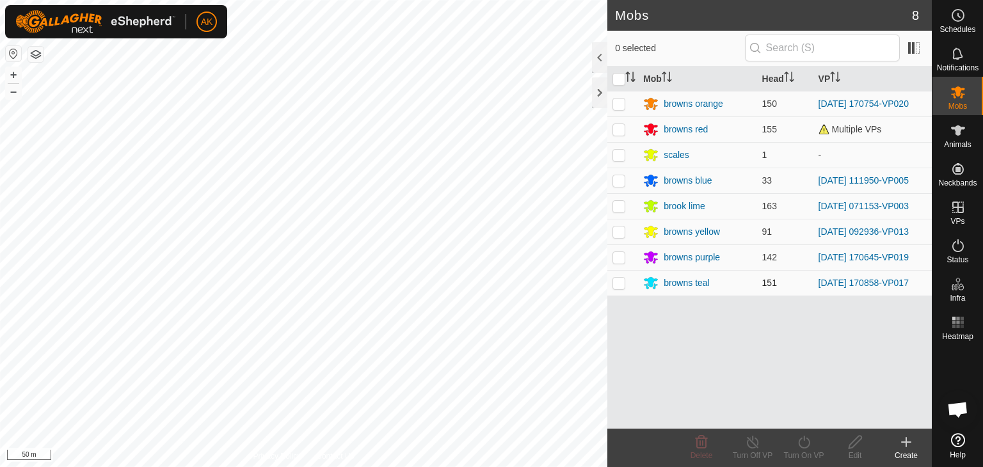
click at [617, 285] on p-checkbox at bounding box center [619, 283] width 13 height 10
checkbox input "true"
click at [808, 446] on icon at bounding box center [804, 442] width 12 height 13
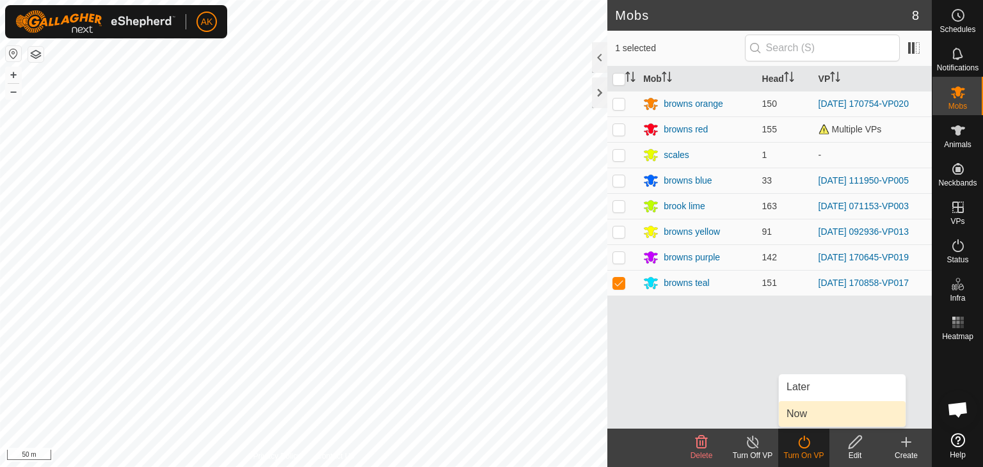
click at [791, 413] on link "Now" at bounding box center [842, 414] width 127 height 26
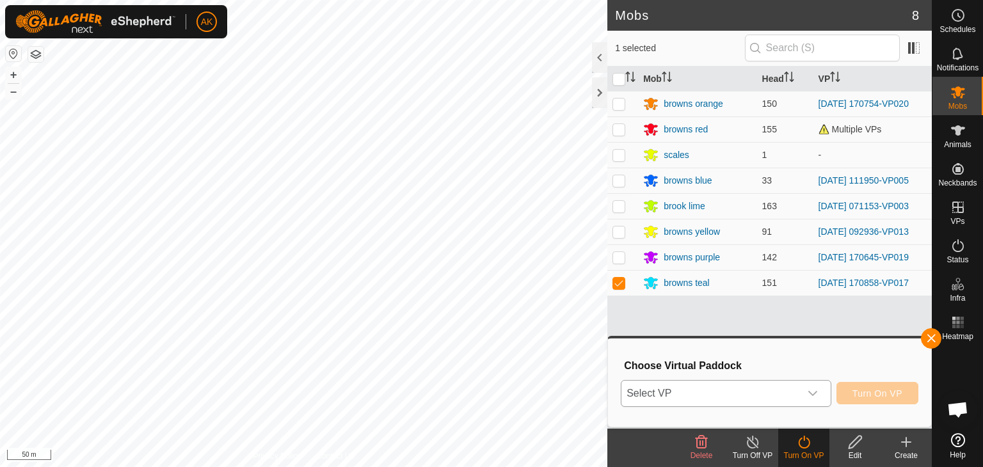
click at [702, 391] on span "Select VP" at bounding box center [711, 394] width 179 height 26
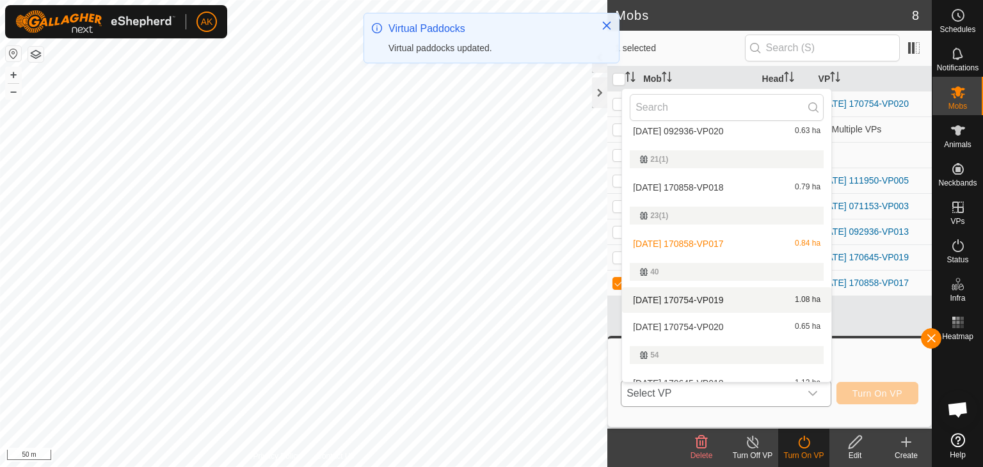
scroll to position [206, 0]
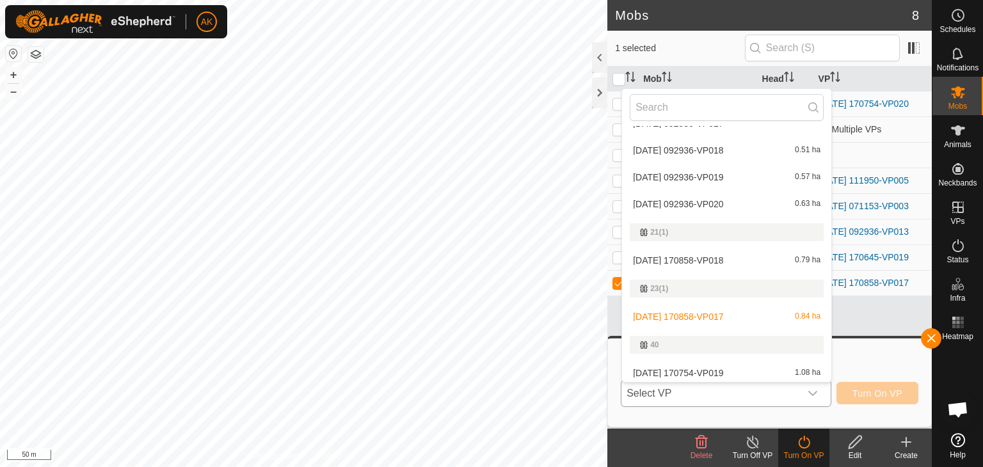
click at [687, 255] on li "[DATE] 170858-VP018 0.79 ha" at bounding box center [726, 261] width 209 height 26
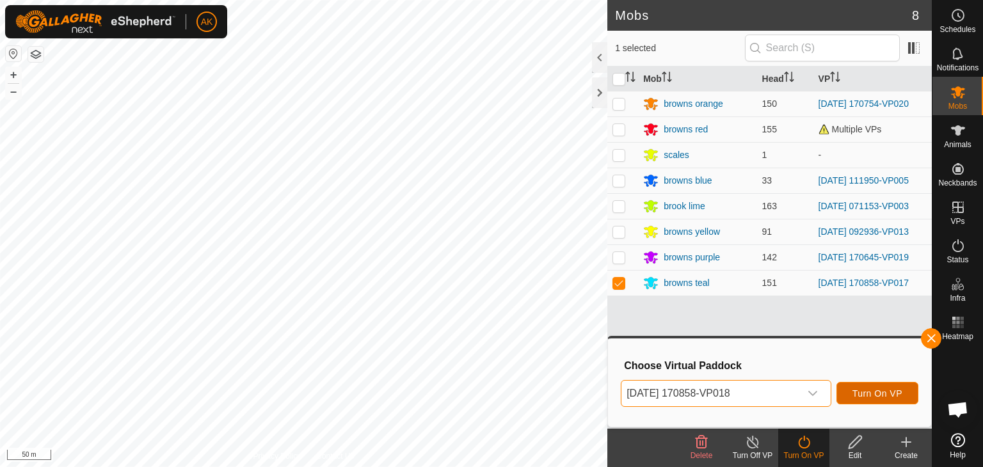
click at [881, 399] on button "Turn On VP" at bounding box center [878, 393] width 82 height 22
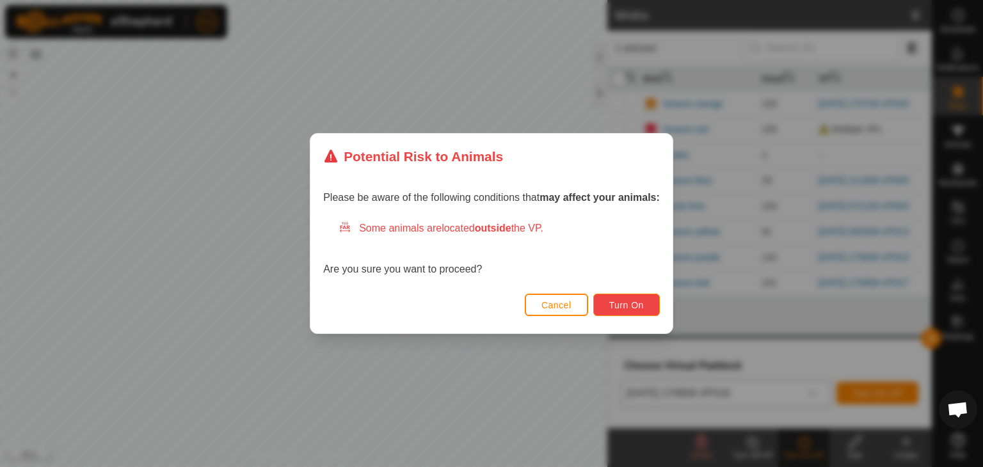
click at [632, 308] on span "Turn On" at bounding box center [626, 305] width 35 height 10
